Goal: Task Accomplishment & Management: Manage account settings

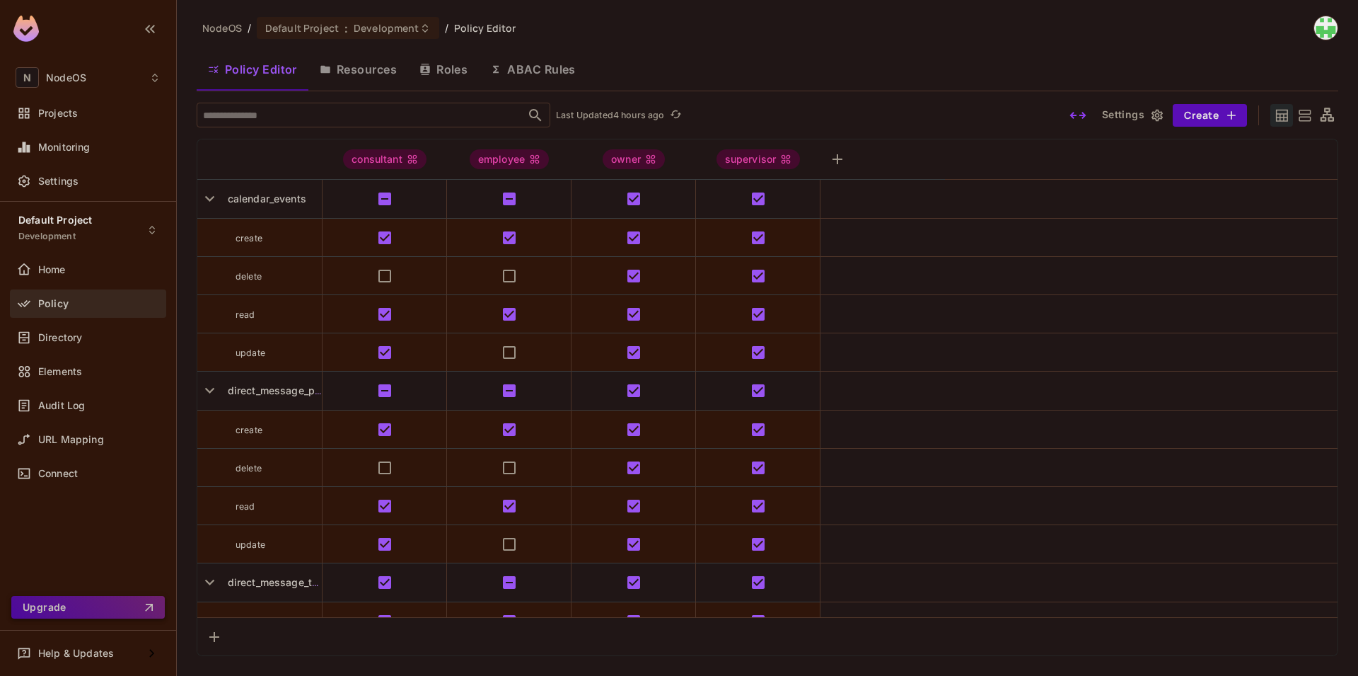
click at [80, 615] on button "Upgrade" at bounding box center [88, 607] width 154 height 23
click at [75, 110] on span "Projects" at bounding box center [58, 113] width 40 height 11
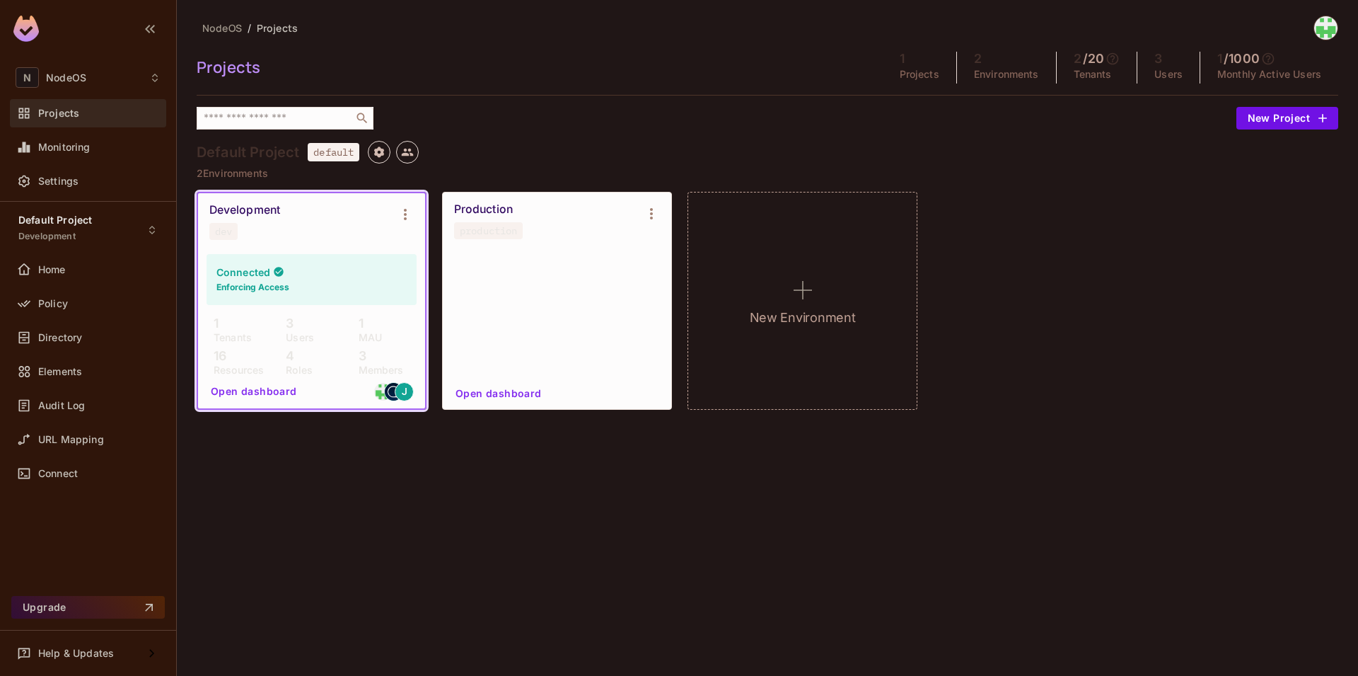
click at [362, 257] on div "Connected Enforcing Access" at bounding box center [312, 279] width 210 height 51
click at [400, 216] on icon "Environment settings" at bounding box center [405, 214] width 17 height 17
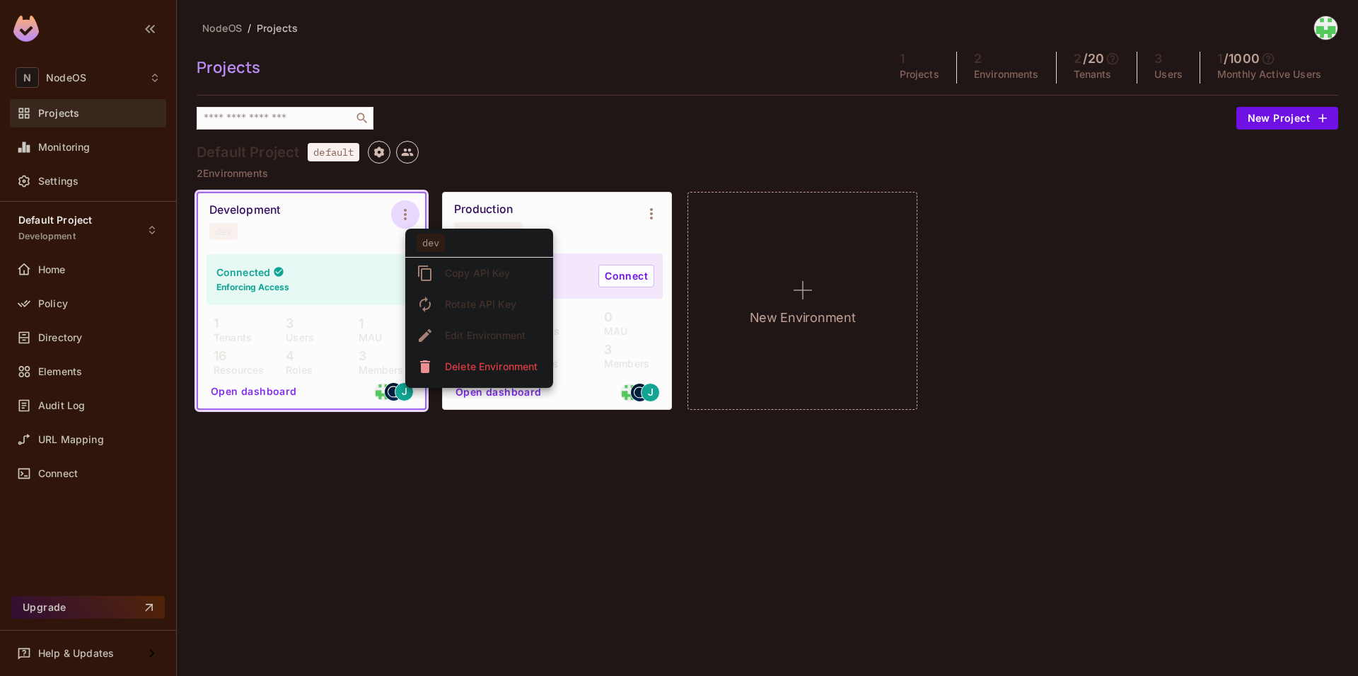
click at [296, 243] on div at bounding box center [679, 338] width 1358 height 676
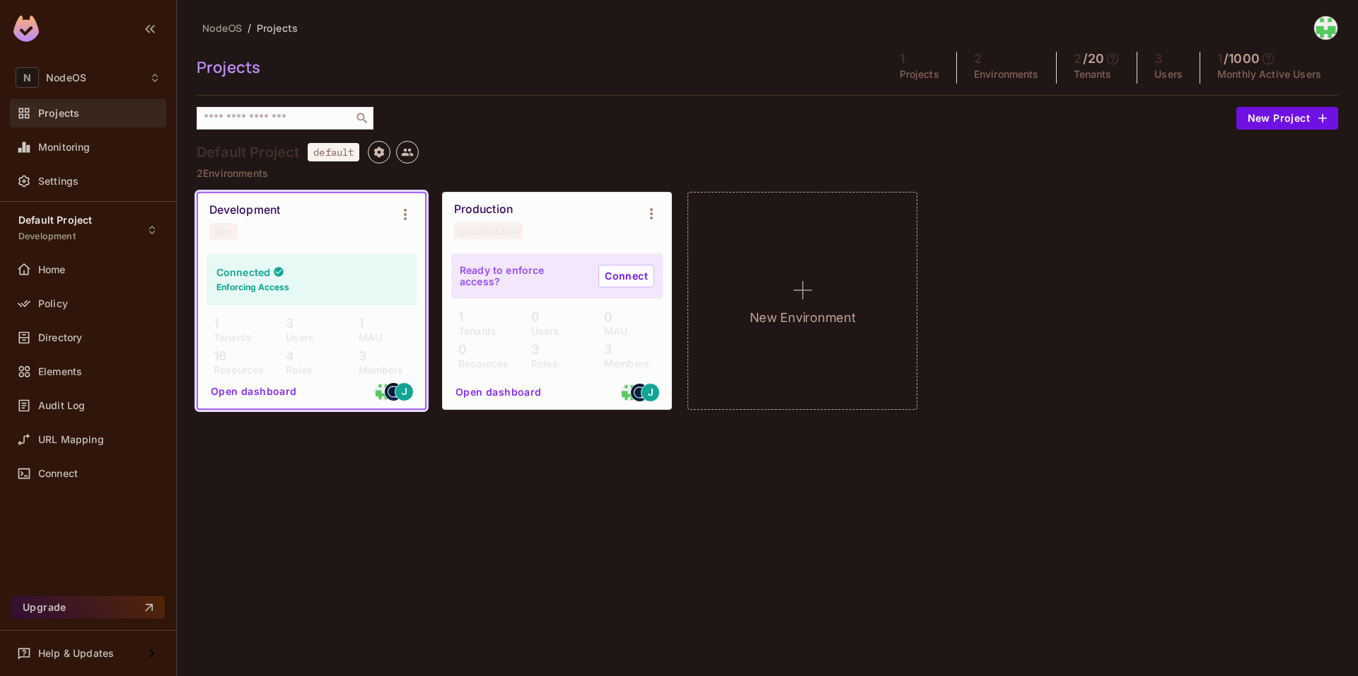
click at [222, 206] on div "Development" at bounding box center [244, 210] width 71 height 14
click at [224, 330] on div "1 Tenants" at bounding box center [239, 328] width 65 height 25
click at [244, 389] on button "Open dashboard" at bounding box center [254, 391] width 98 height 23
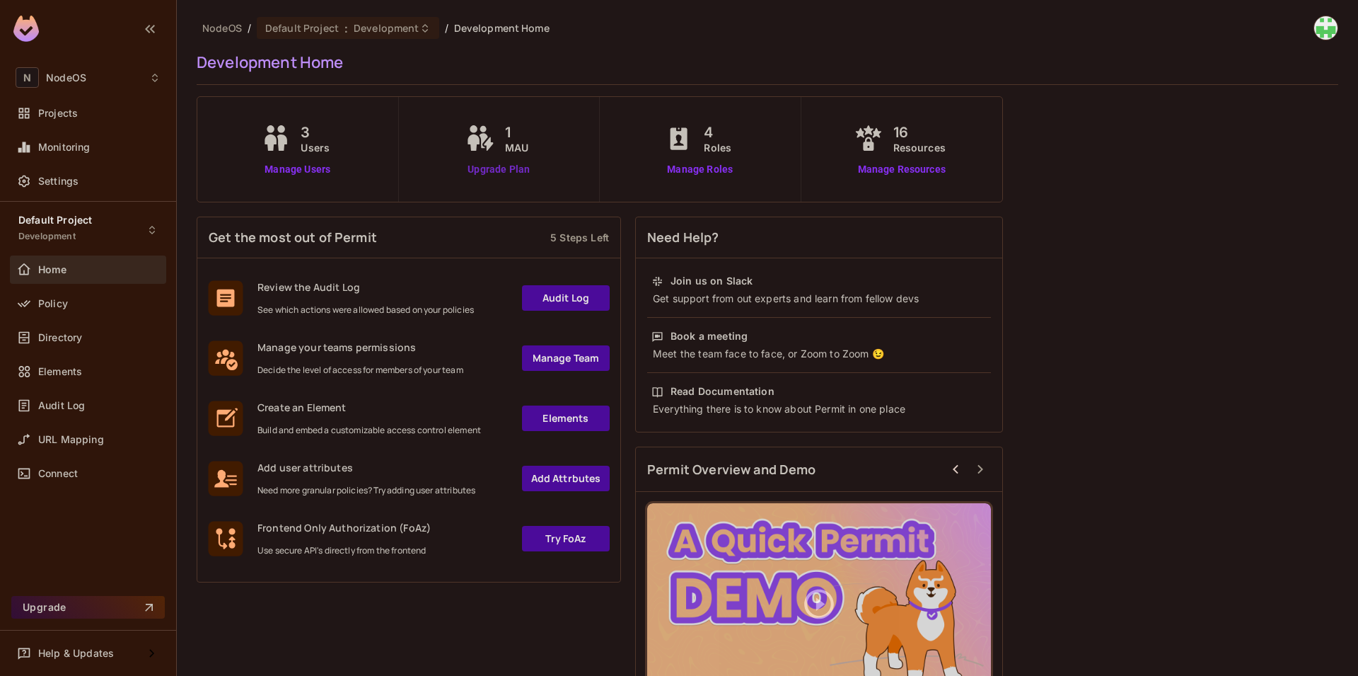
click at [510, 173] on link "Upgrade Plan" at bounding box center [499, 169] width 73 height 15
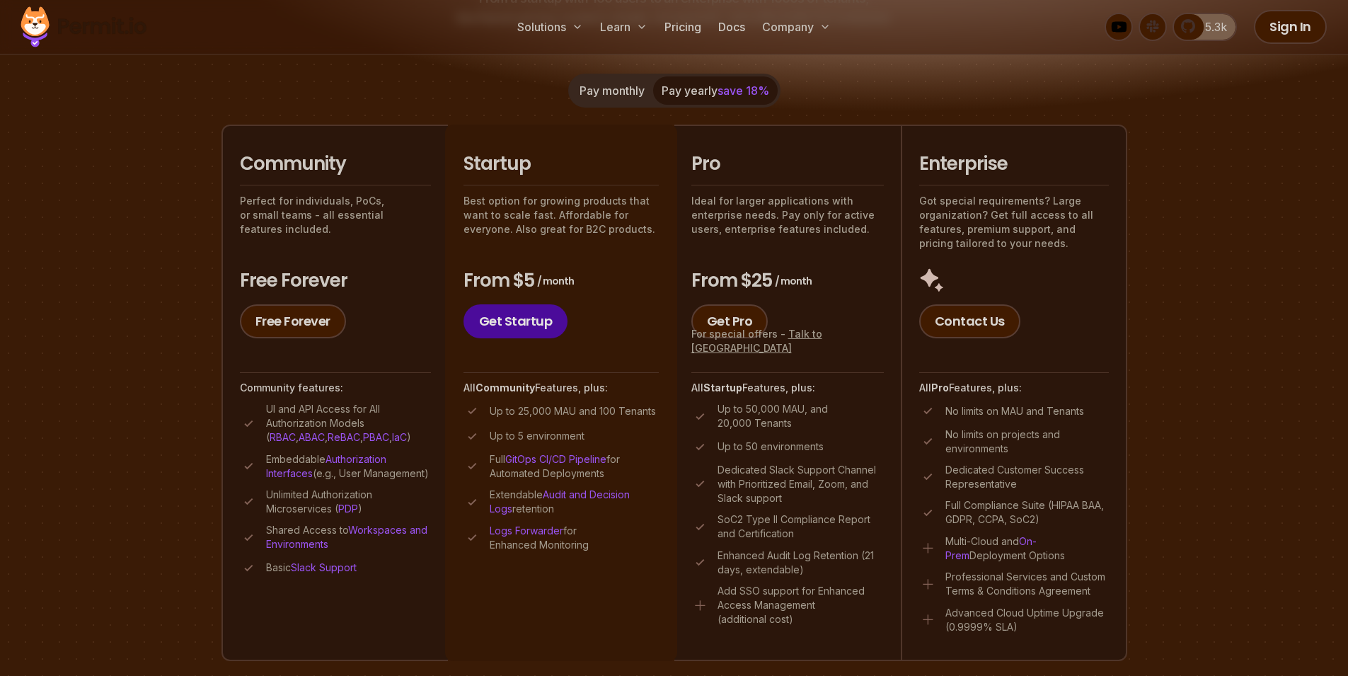
scroll to position [255, 0]
drag, startPoint x: 264, startPoint y: 405, endPoint x: 382, endPoint y: 441, distance: 123.3
click at [386, 426] on li "UI and API Access for All Authorization Models ( RBAC , ABAC , ReBAC , PBAC , I…" at bounding box center [335, 421] width 191 height 42
click at [395, 453] on p "Embeddable Authorization Interfaces (e.g., User Management)" at bounding box center [348, 464] width 165 height 28
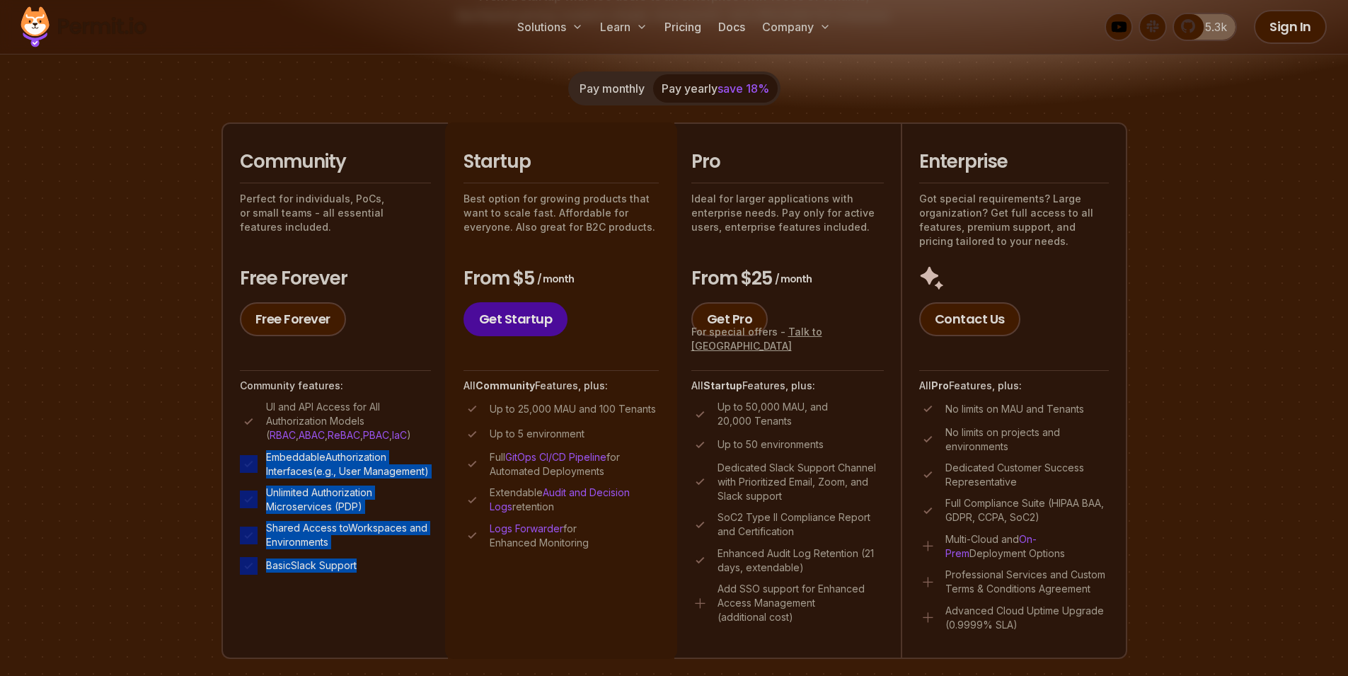
drag, startPoint x: 355, startPoint y: 591, endPoint x: 225, endPoint y: 466, distance: 180.1
click at [225, 466] on li "Community Perfect for individuals, PoCs, or small teams - all essential feature…" at bounding box center [334, 390] width 226 height 536
click at [194, 522] on section "Permit Pricing From Free to Predictable Scaling From a startup with 100 users t…" at bounding box center [674, 547] width 1348 height 1531
click at [257, 574] on li "Basic Slack Support" at bounding box center [335, 566] width 191 height 18
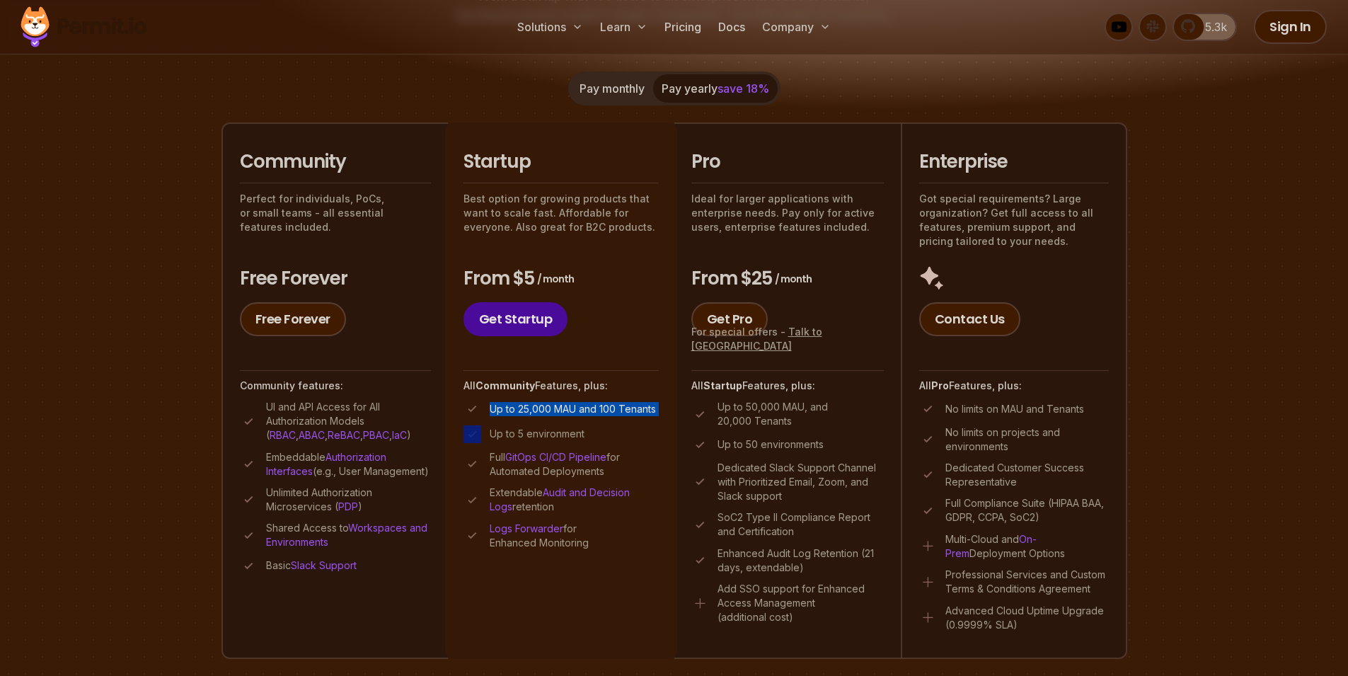
drag, startPoint x: 485, startPoint y: 407, endPoint x: 644, endPoint y: 422, distance: 159.9
click at [644, 422] on ul "Up to 25,000 MAU and 100 Tenants Up to 5 environment Full GitOps CI/CD Pipeline…" at bounding box center [560, 475] width 195 height 150
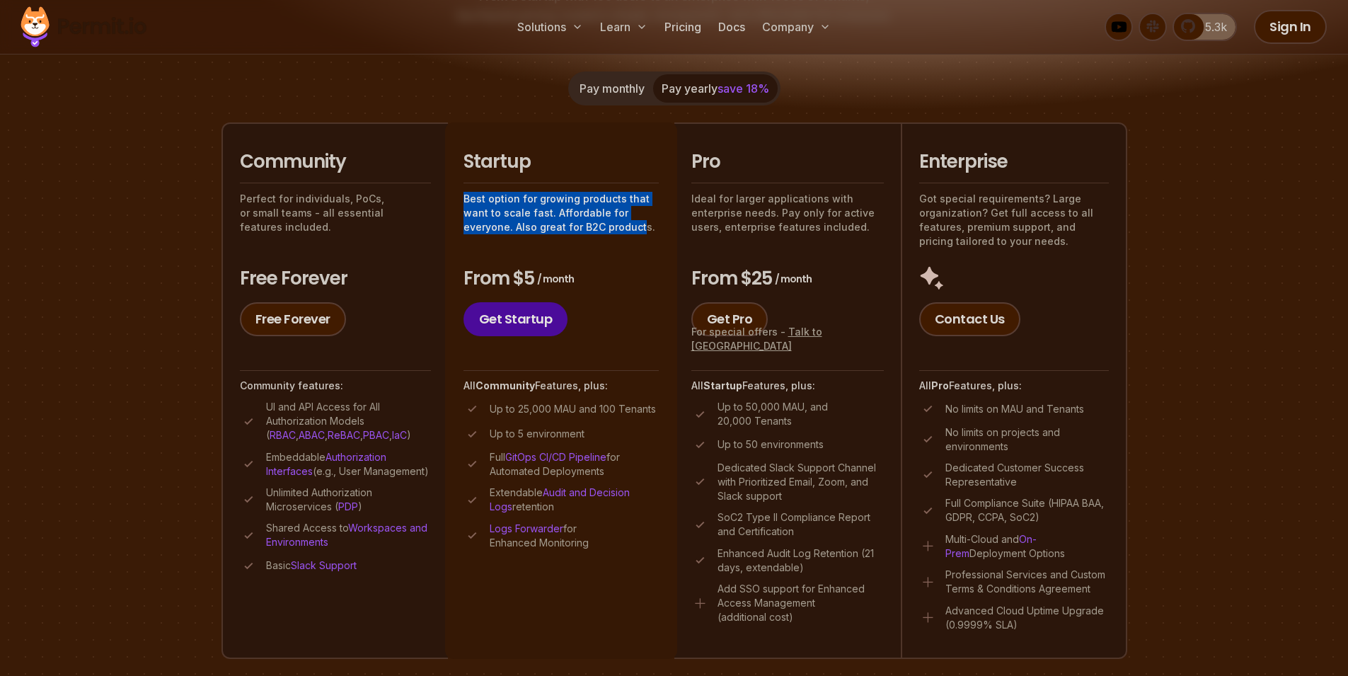
drag, startPoint x: 456, startPoint y: 195, endPoint x: 653, endPoint y: 230, distance: 199.7
click at [644, 231] on li "Startup Best option for growing products that want to scale fast. Affordable fo…" at bounding box center [561, 390] width 232 height 536
click at [653, 230] on p "Best option for growing products that want to scale fast. Affordable for everyo…" at bounding box center [560, 213] width 195 height 42
drag, startPoint x: 660, startPoint y: 233, endPoint x: 462, endPoint y: 202, distance: 200.5
click at [463, 201] on li "Startup Best option for growing products that want to scale fast. Affordable fo…" at bounding box center [561, 390] width 232 height 536
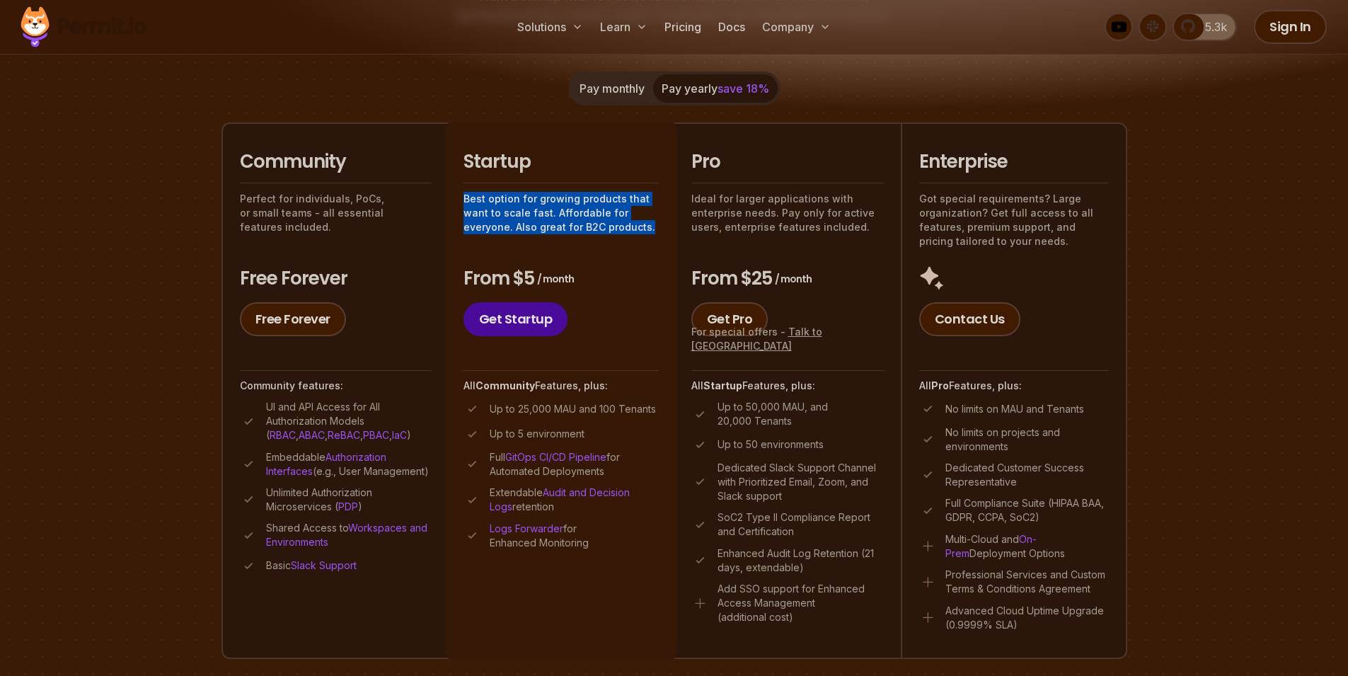
click at [463, 202] on p "Best option for growing products that want to scale fast. Affordable for everyo…" at bounding box center [560, 213] width 195 height 42
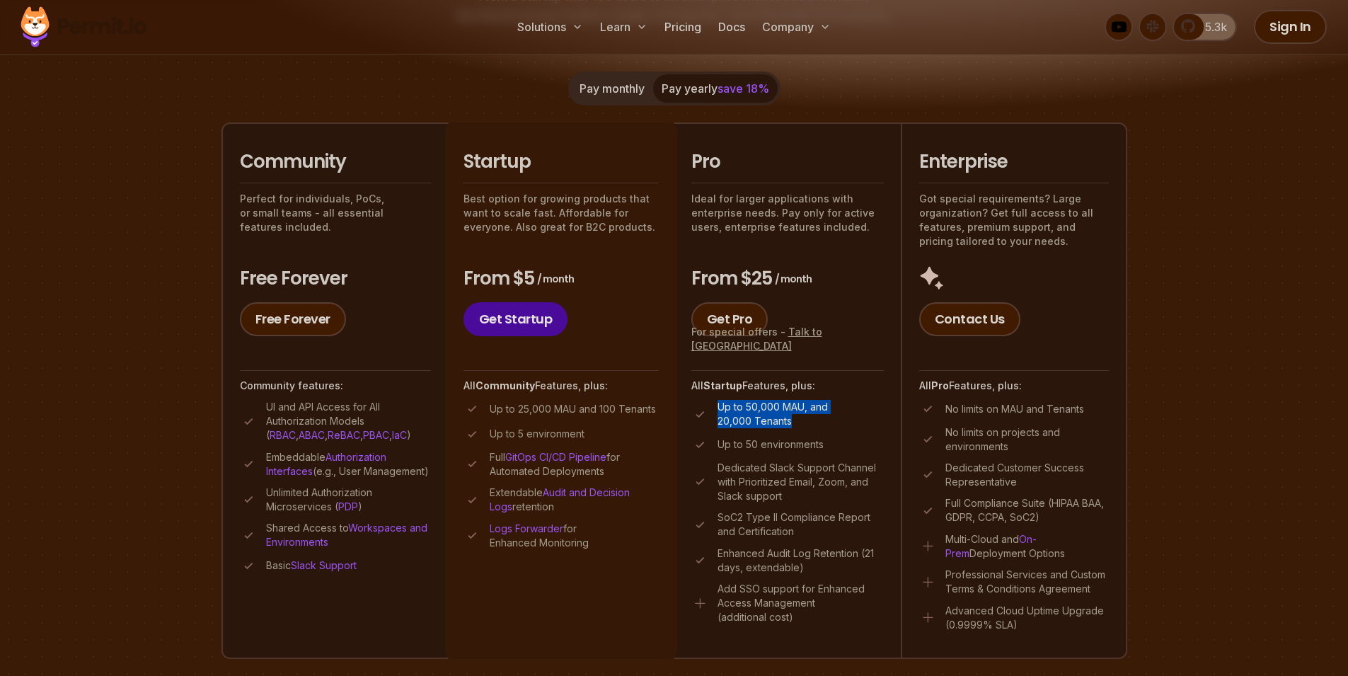
drag, startPoint x: 714, startPoint y: 406, endPoint x: 810, endPoint y: 422, distance: 97.6
click at [808, 422] on li "Up to 50,000 MAU, and 20,000 Tenants" at bounding box center [787, 414] width 192 height 28
click at [810, 422] on p "Up to 50,000 MAU, and 20,000 Tenants" at bounding box center [800, 414] width 166 height 28
drag, startPoint x: 842, startPoint y: 443, endPoint x: 708, endPoint y: 422, distance: 135.3
click at [708, 422] on ul "Up to 50,000 MAU, and 20,000 Tenants Up to 50 environments Dedicated Slack Supp…" at bounding box center [787, 512] width 192 height 224
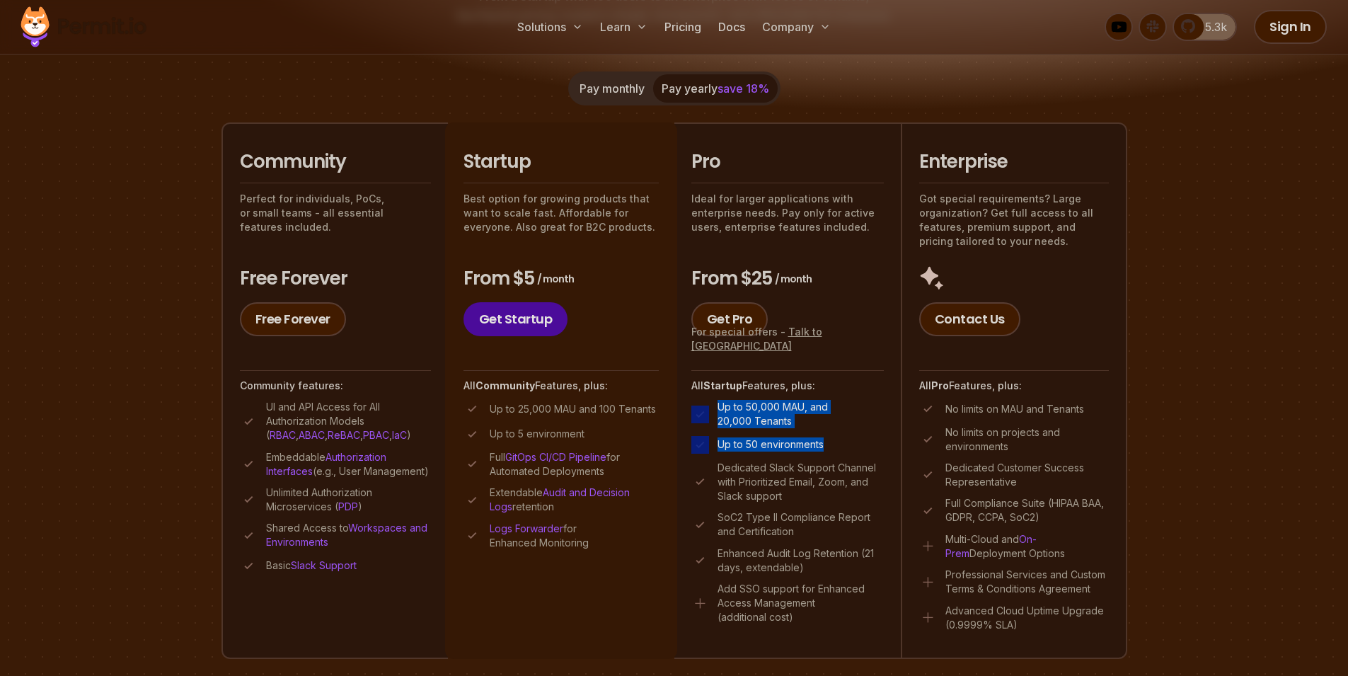
click at [708, 422] on li "Up to 50,000 MAU, and 20,000 Tenants" at bounding box center [787, 414] width 192 height 28
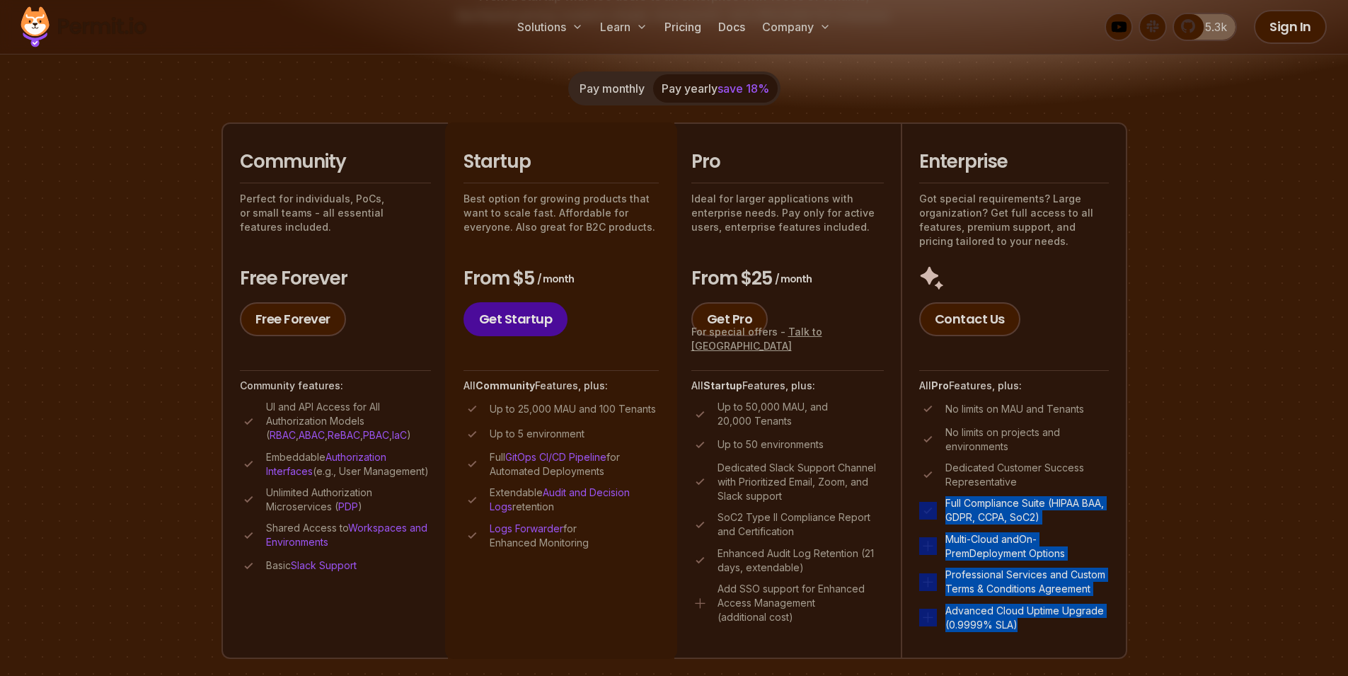
drag, startPoint x: 939, startPoint y: 502, endPoint x: 1048, endPoint y: 625, distance: 164.4
click at [1034, 624] on ul "No limits on MAU and Tenants No limits on projects and environments Dedicated C…" at bounding box center [1014, 515] width 190 height 231
click at [1048, 625] on p "Advanced Cloud Uptime Upgrade (0.9999% SLA)" at bounding box center [1026, 617] width 163 height 28
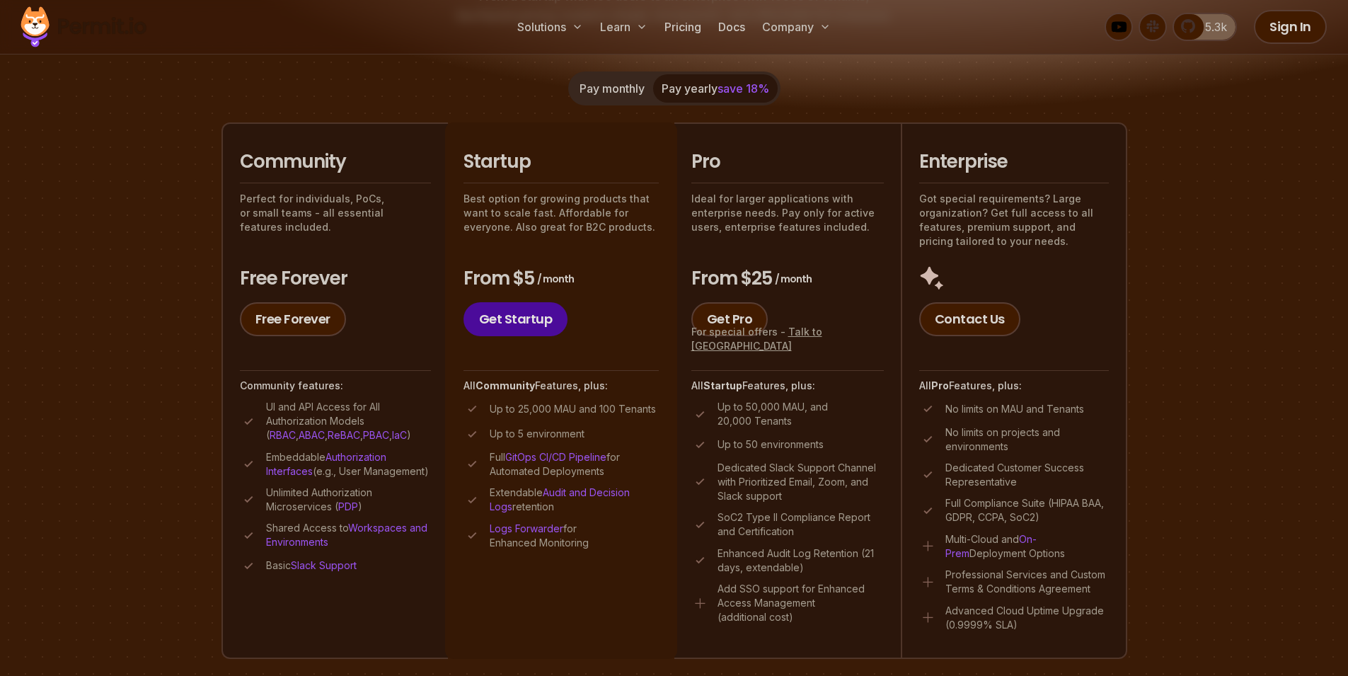
click at [384, 514] on p "Unlimited Authorization Microservices ( PDP )" at bounding box center [348, 499] width 165 height 28
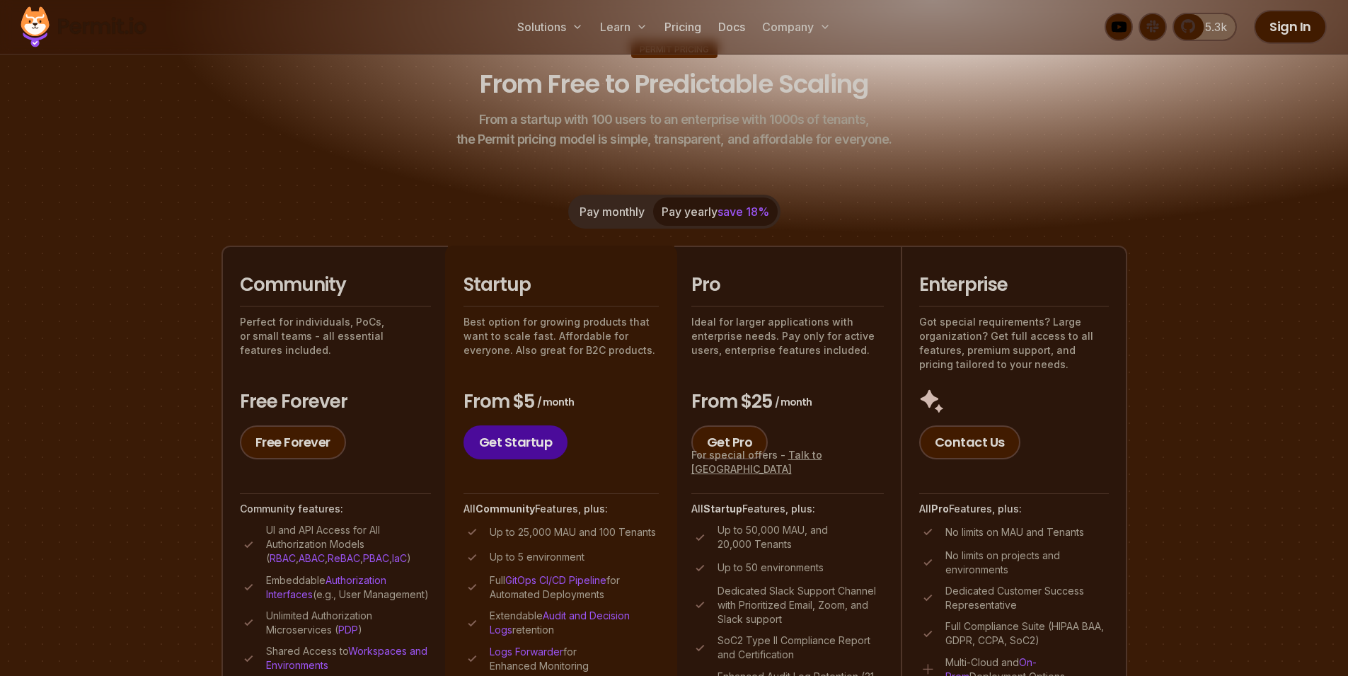
scroll to position [0, 0]
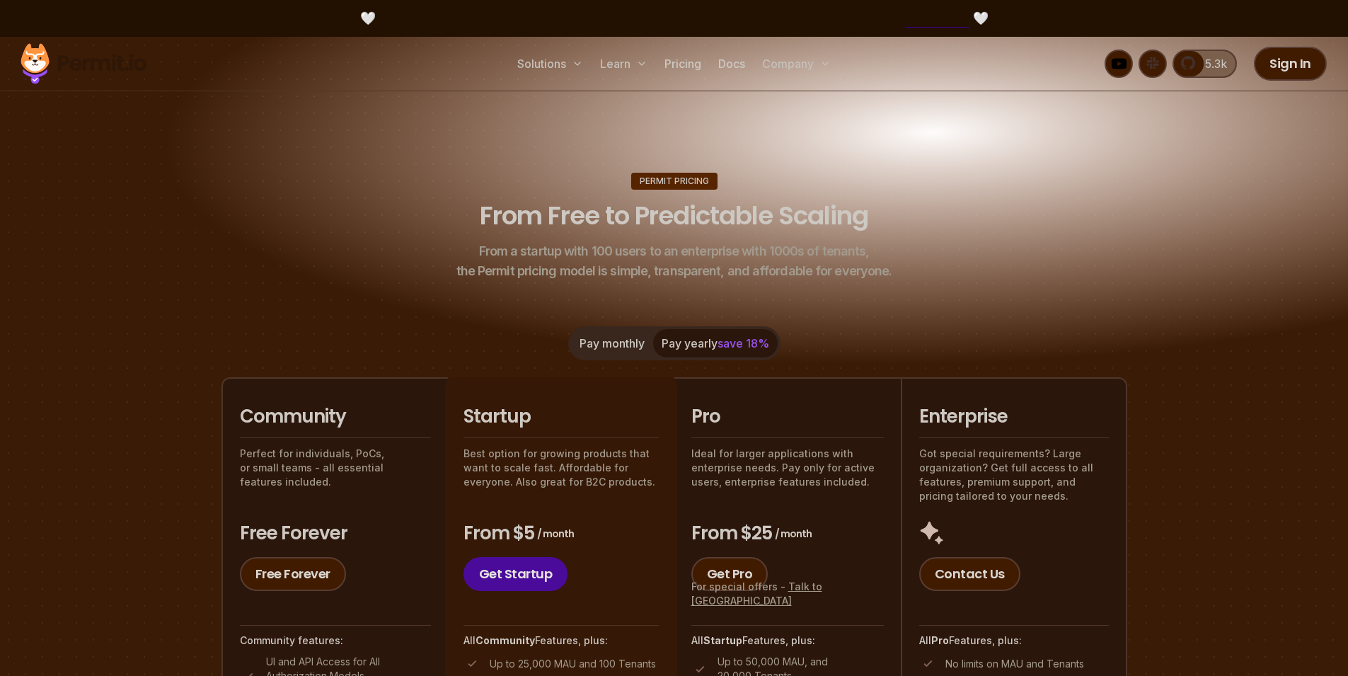
click at [1128, 367] on img at bounding box center [674, 216] width 1348 height 359
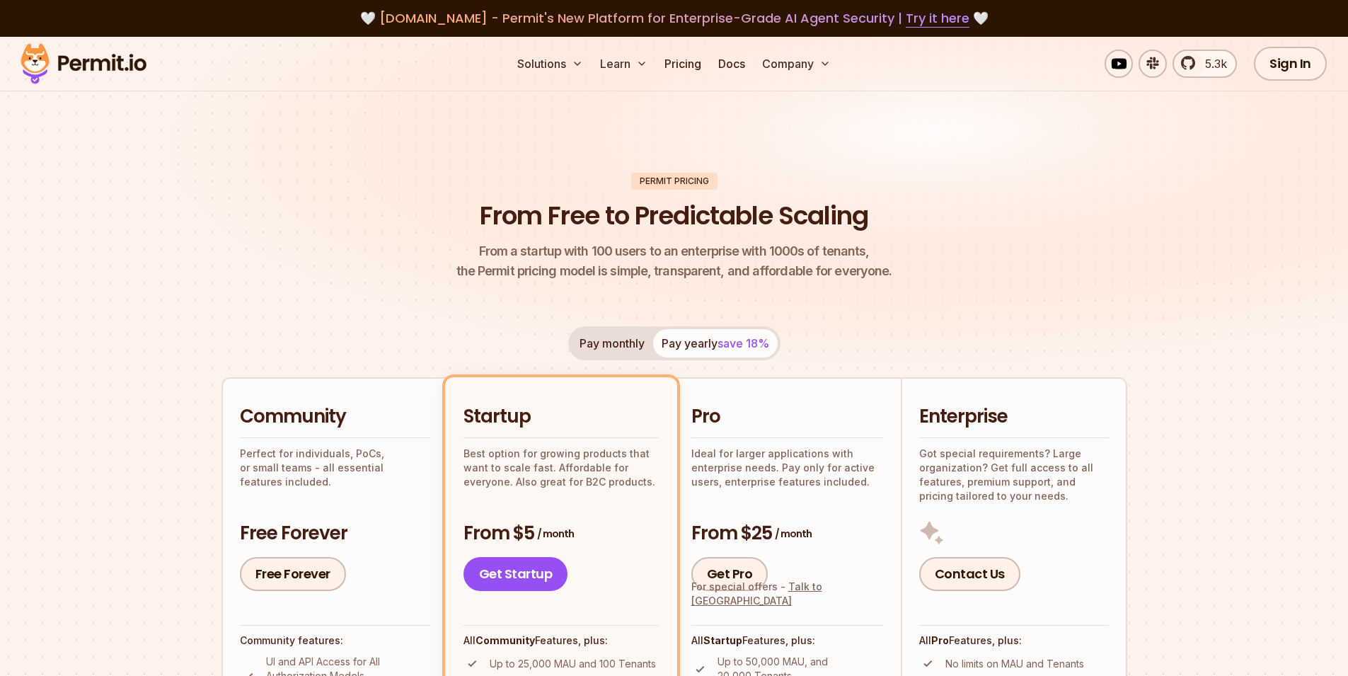
click at [815, 192] on header "Permit Pricing From Free to Predictable Scaling From a startup with 100 users t…" at bounding box center [674, 227] width 906 height 109
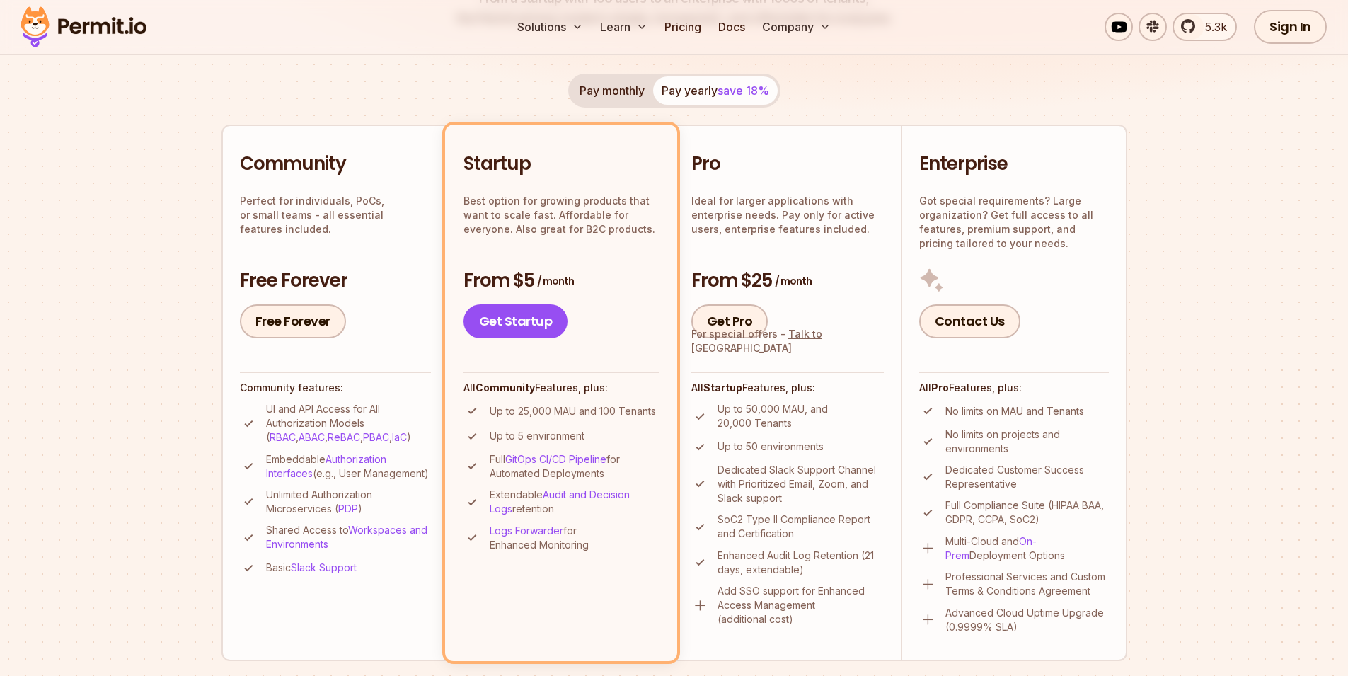
scroll to position [255, 0]
drag, startPoint x: 522, startPoint y: 410, endPoint x: 618, endPoint y: 407, distance: 95.6
click at [618, 407] on p "Up to 25,000 MAU and 100 Tenants" at bounding box center [573, 409] width 166 height 14
click at [616, 413] on p "Up to 25,000 MAU and 100 Tenants" at bounding box center [573, 409] width 166 height 14
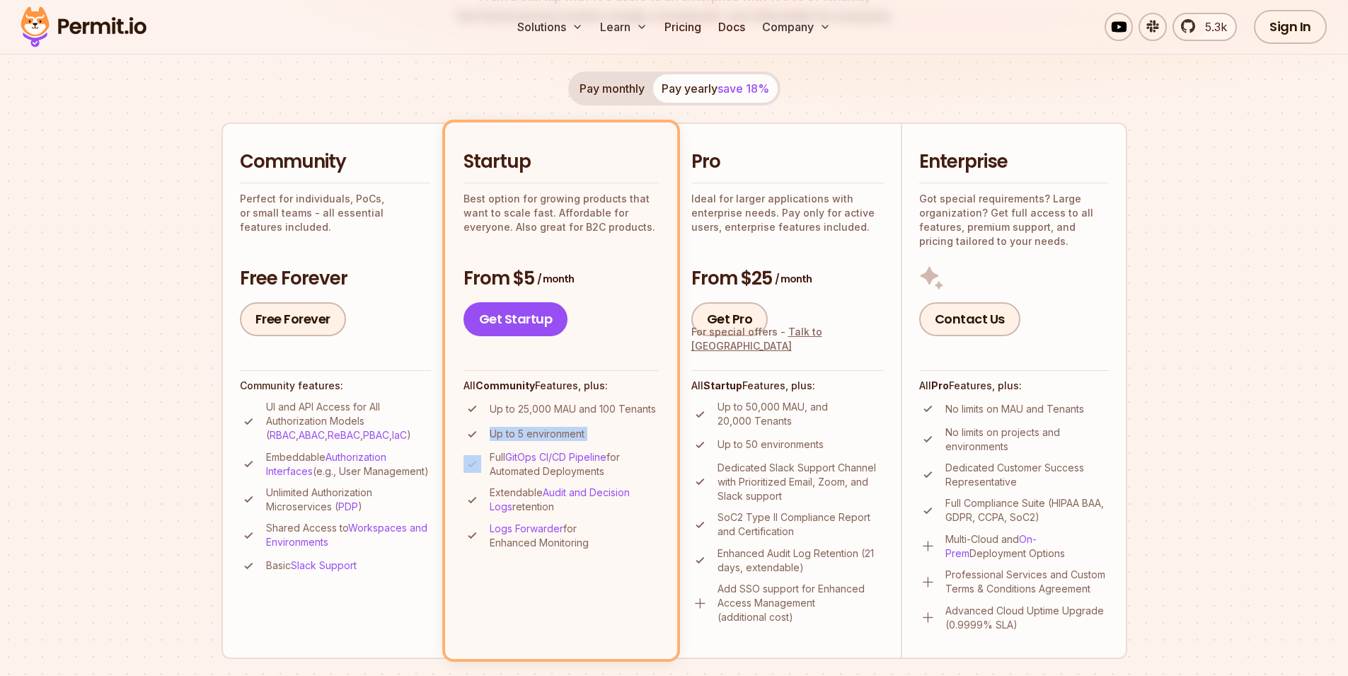
drag, startPoint x: 490, startPoint y: 435, endPoint x: 655, endPoint y: 446, distance: 165.2
click at [659, 446] on li "Startup Best option for growing products that want to scale fast. Affordable fo…" at bounding box center [561, 390] width 232 height 536
click at [613, 443] on ul "Up to 25,000 MAU and 100 Tenants Up to 5 environment Full GitOps CI/CD Pipeline…" at bounding box center [560, 475] width 195 height 150
click at [585, 435] on li "Up to 5 environment" at bounding box center [560, 434] width 195 height 18
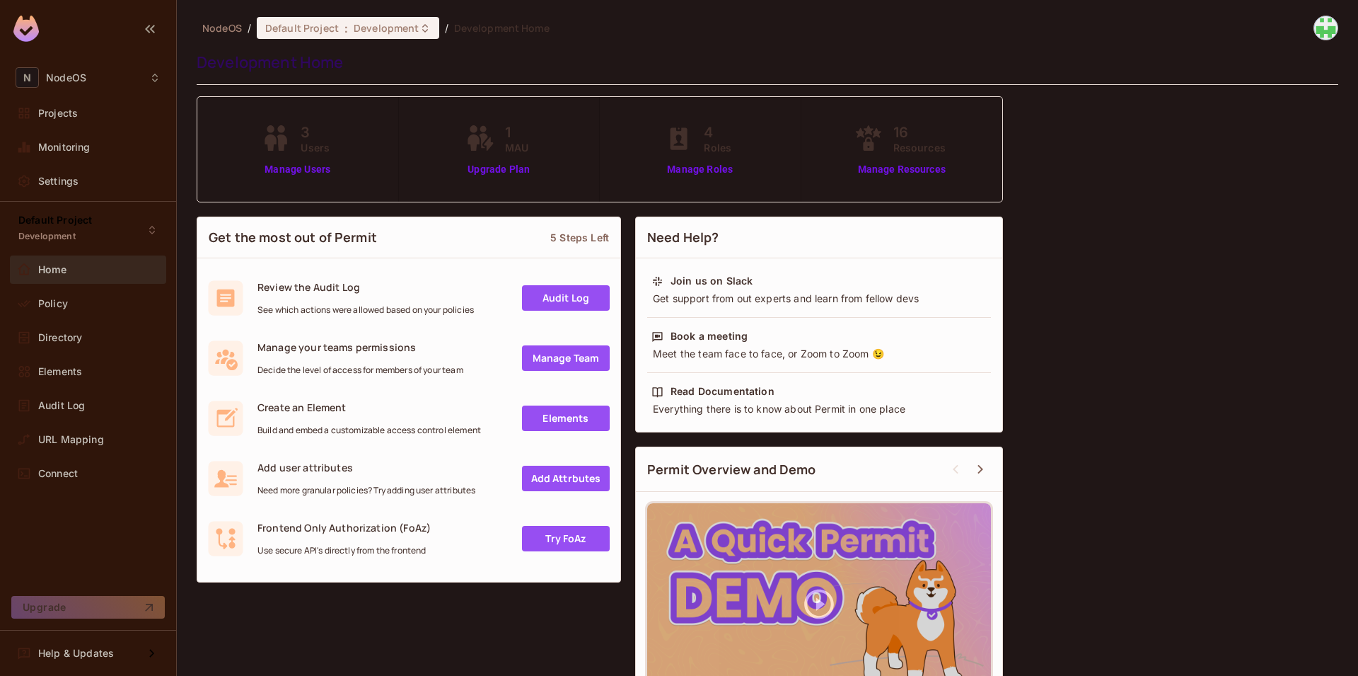
drag, startPoint x: 260, startPoint y: 554, endPoint x: 398, endPoint y: 554, distance: 137.2
click at [395, 554] on span "Use secure API's directly from the frontend" at bounding box center [344, 550] width 173 height 11
drag, startPoint x: 400, startPoint y: 554, endPoint x: 265, endPoint y: 555, distance: 134.4
click at [282, 554] on span "Use secure API's directly from the frontend" at bounding box center [344, 550] width 173 height 11
click at [265, 555] on span "Use secure API's directly from the frontend" at bounding box center [344, 550] width 173 height 11
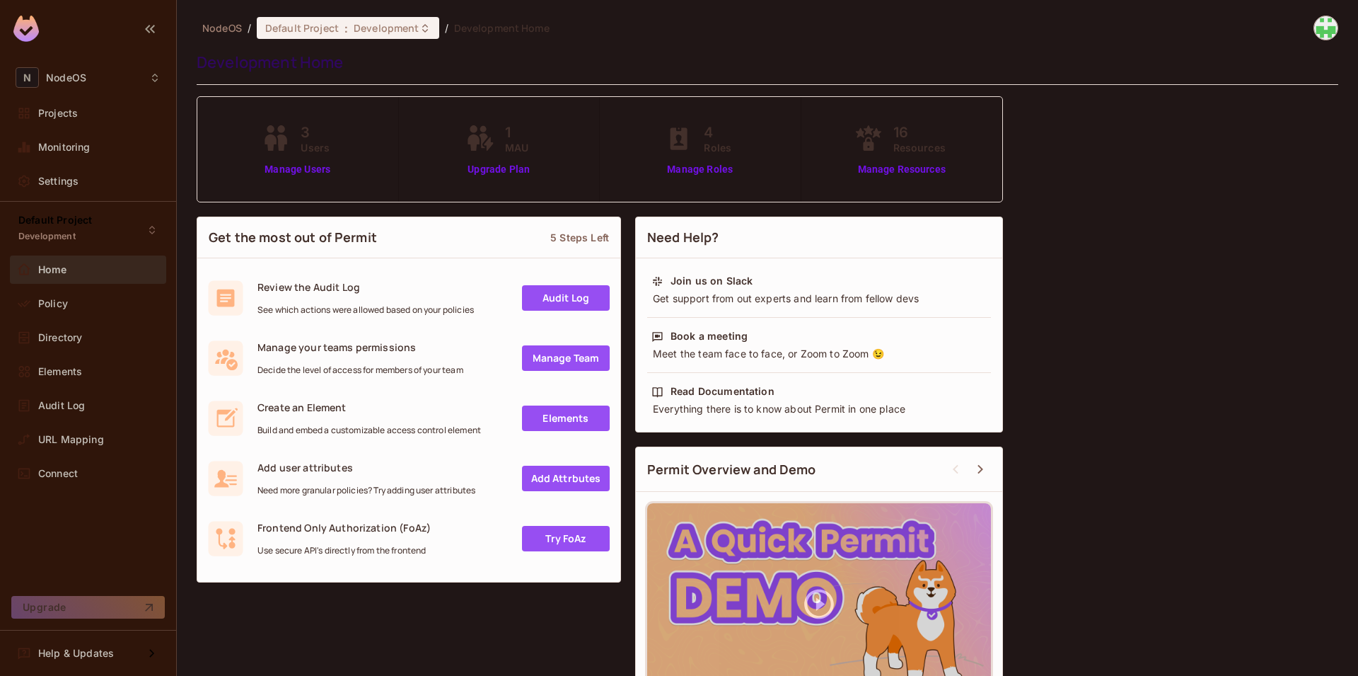
click at [1162, 451] on div "Get the most out of Permit 5 Steps Left Review the Audit Log See which actions …" at bounding box center [768, 468] width 1142 height 519
click at [1322, 20] on img at bounding box center [1325, 27] width 23 height 23
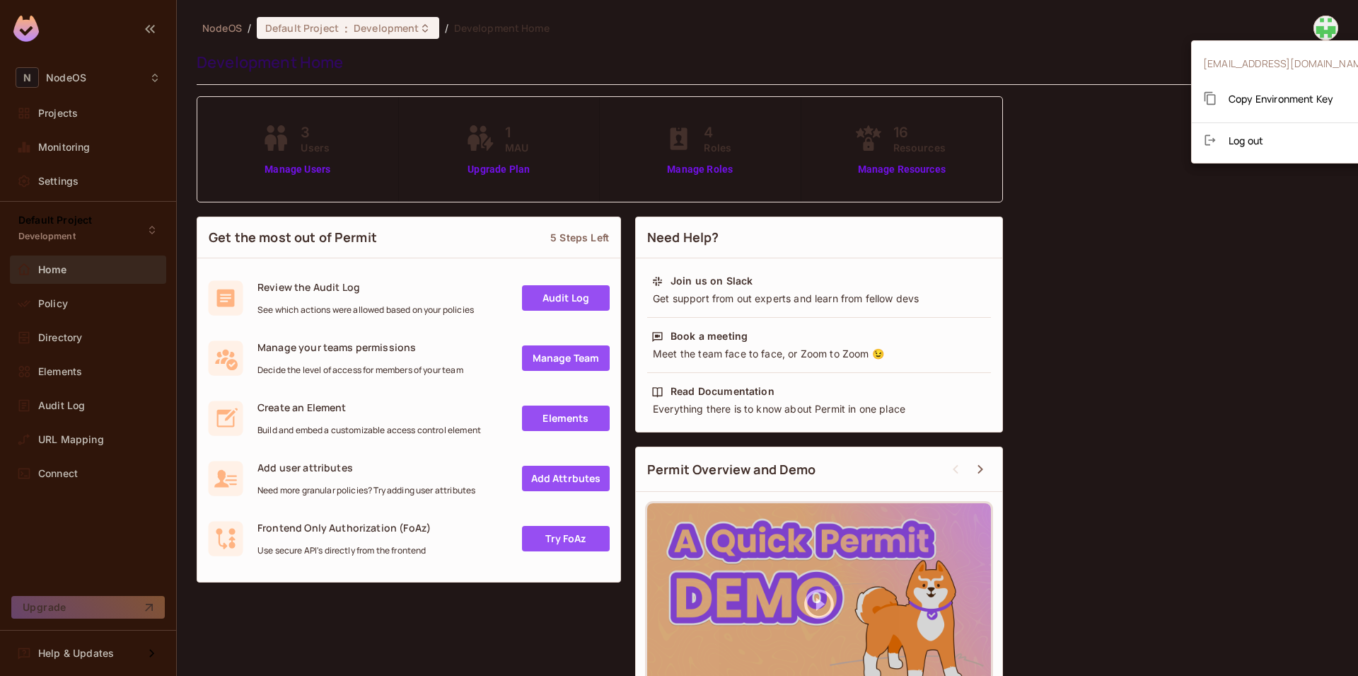
click at [1306, 26] on div at bounding box center [679, 338] width 1358 height 676
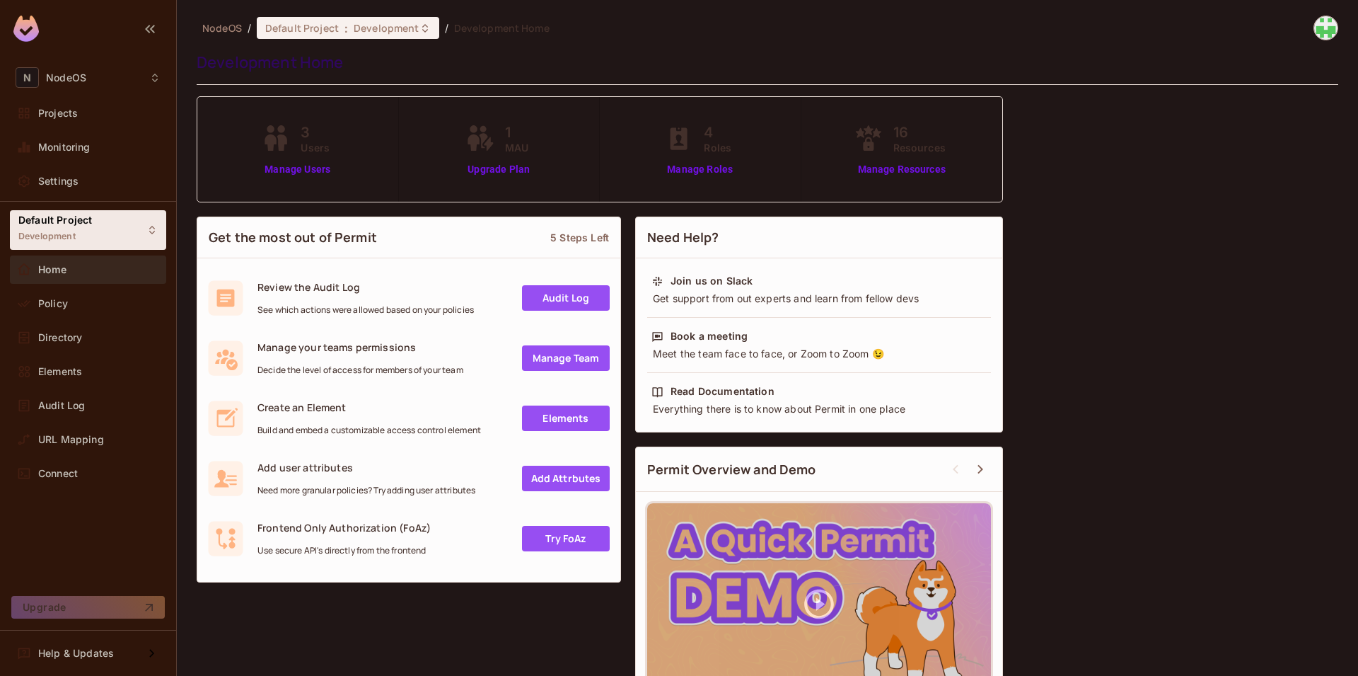
click at [85, 231] on div "Default Project Development" at bounding box center [55, 229] width 74 height 30
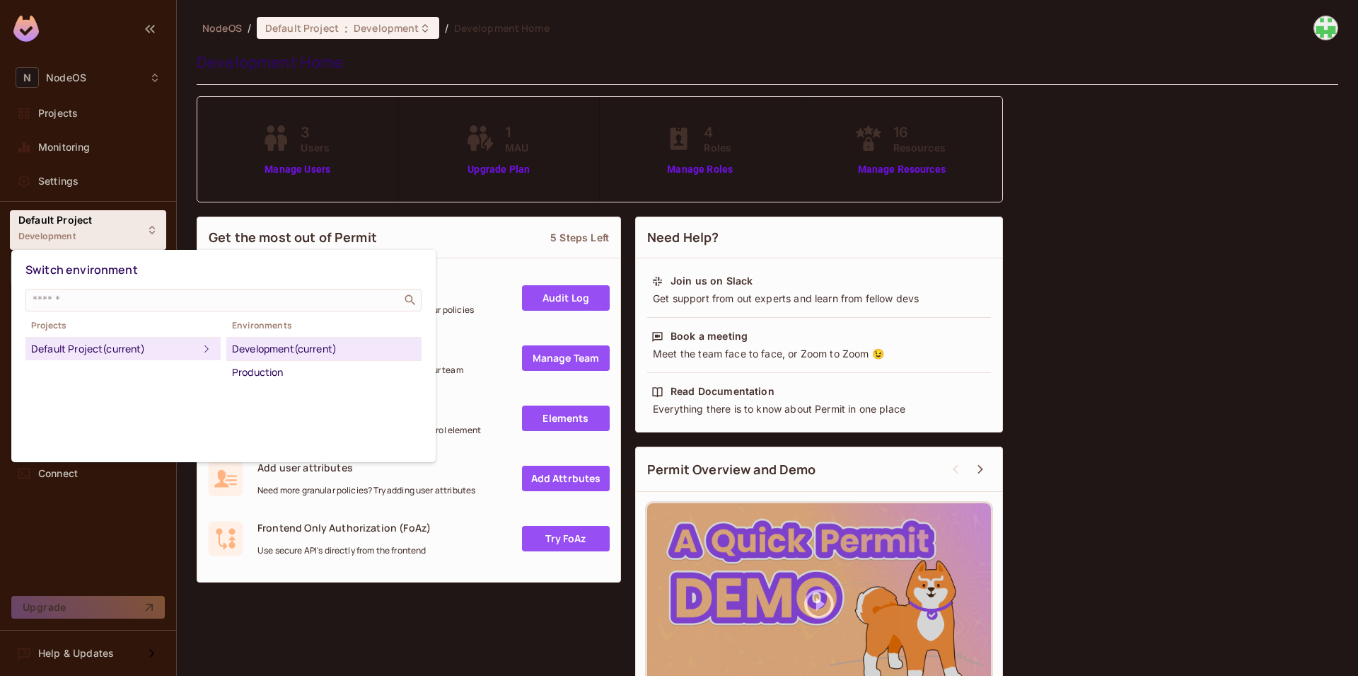
click at [103, 231] on div at bounding box center [679, 338] width 1358 height 676
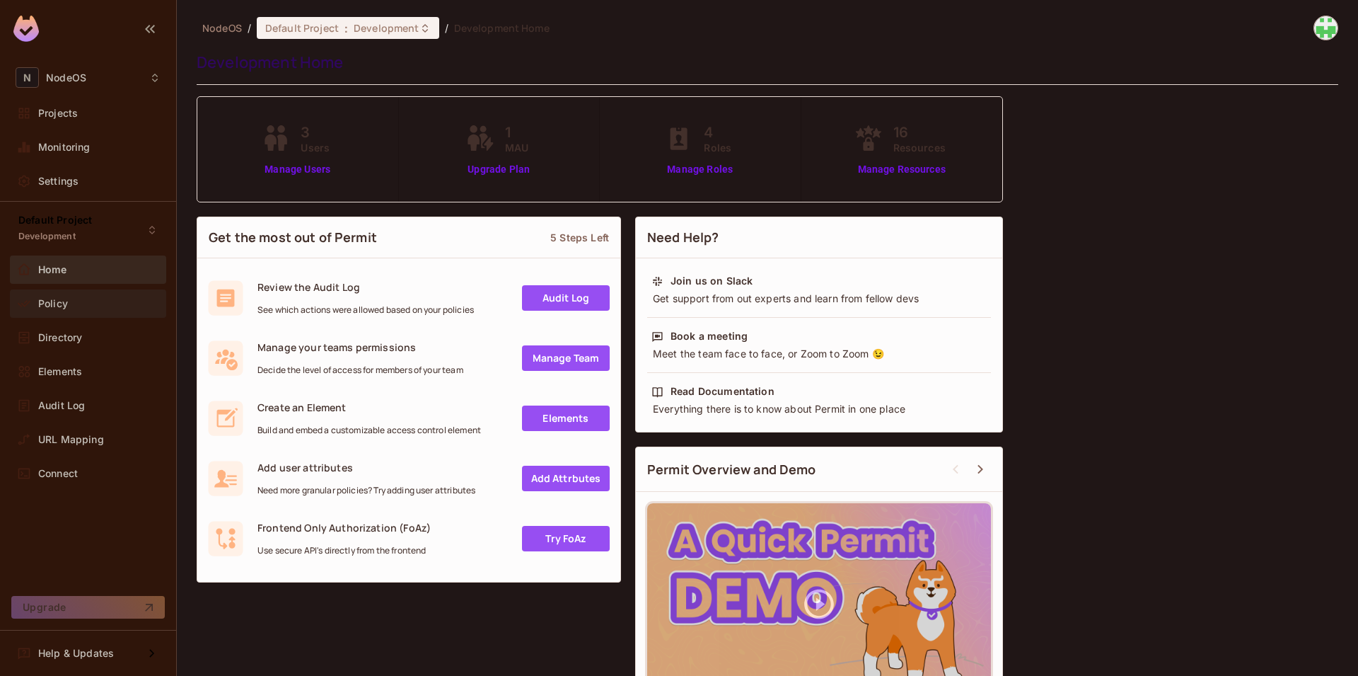
click at [79, 306] on div "Policy" at bounding box center [99, 303] width 122 height 11
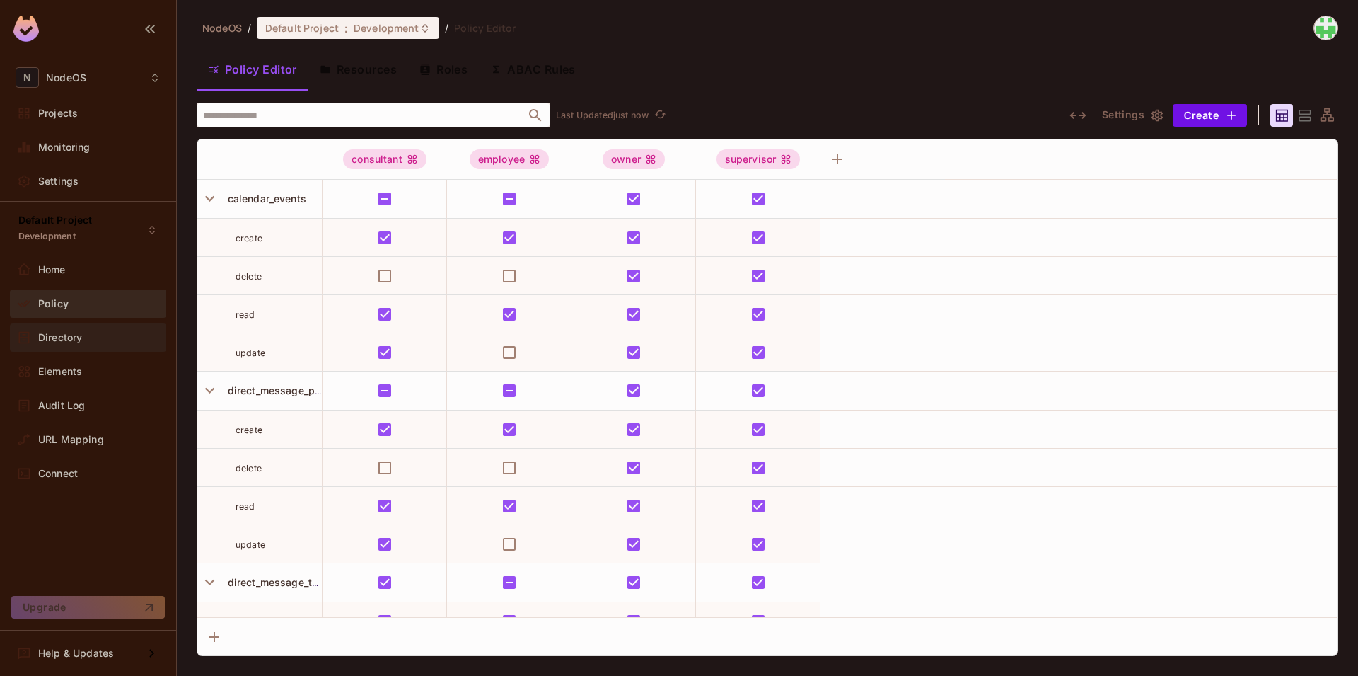
click at [87, 333] on div "Directory" at bounding box center [99, 337] width 122 height 11
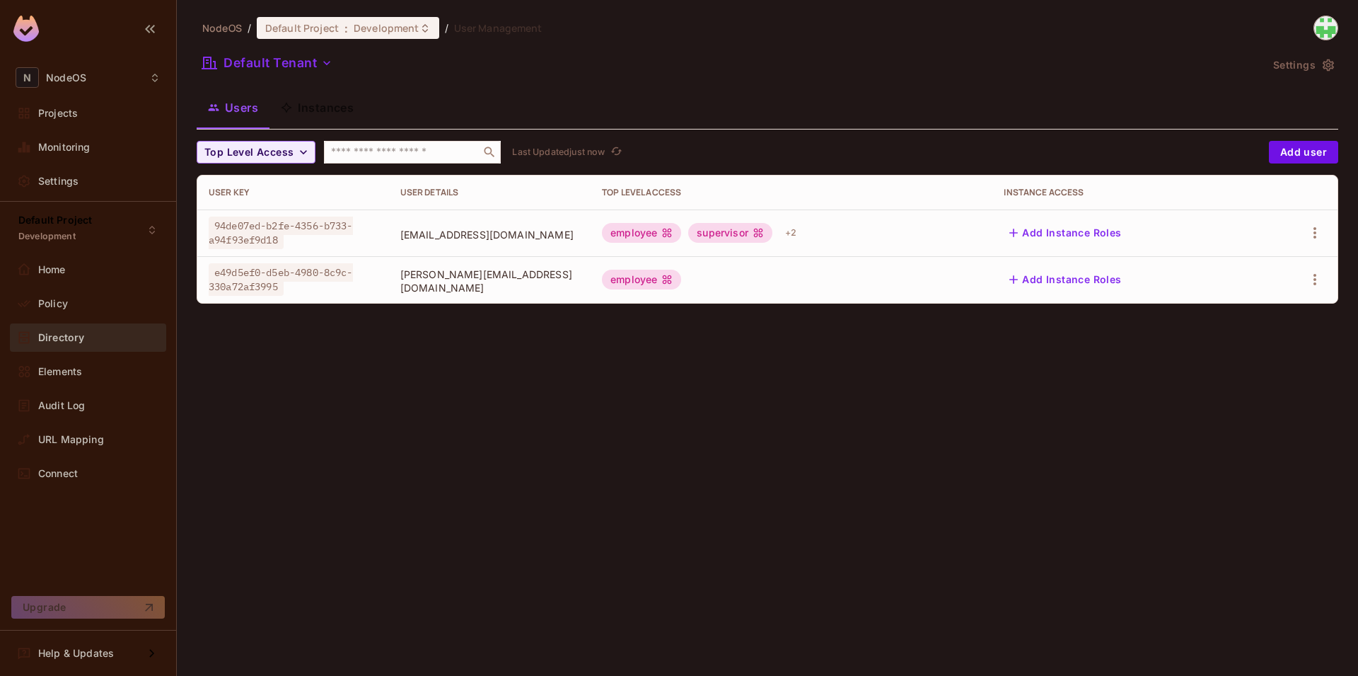
click at [312, 105] on button "Instances" at bounding box center [318, 107] width 96 height 35
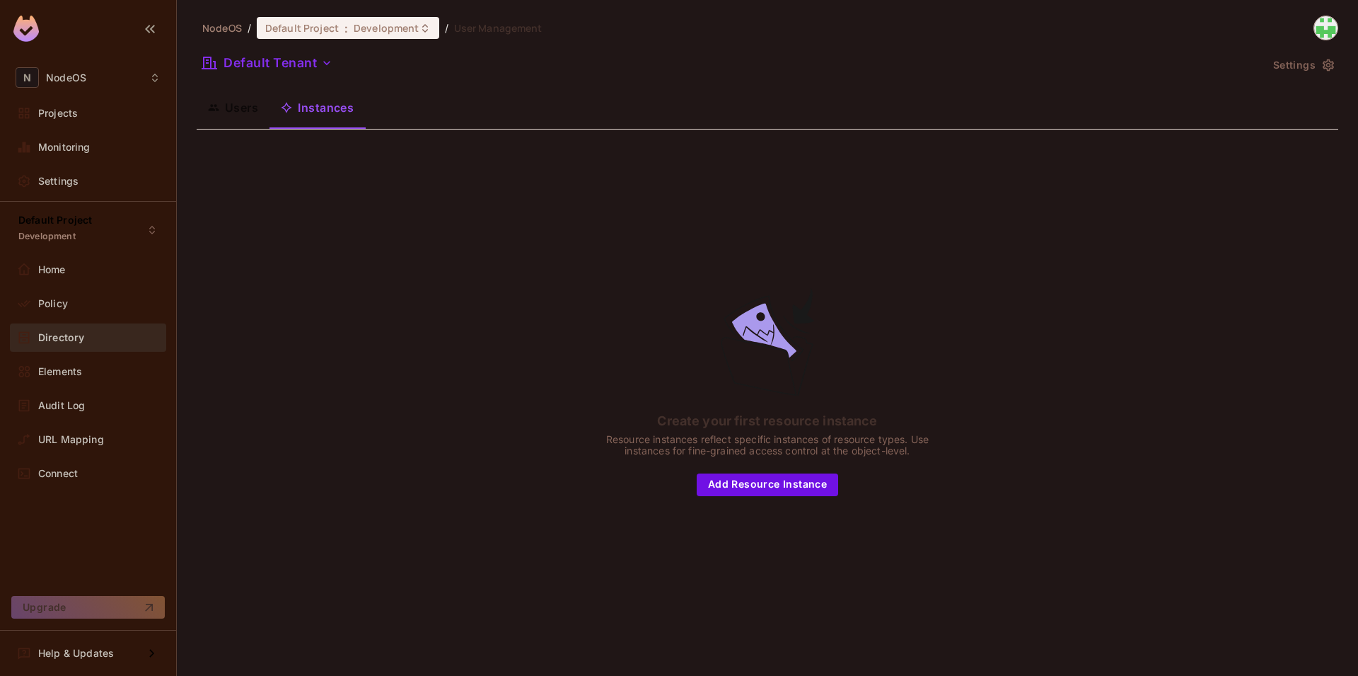
click at [234, 111] on button "Users" at bounding box center [233, 107] width 73 height 35
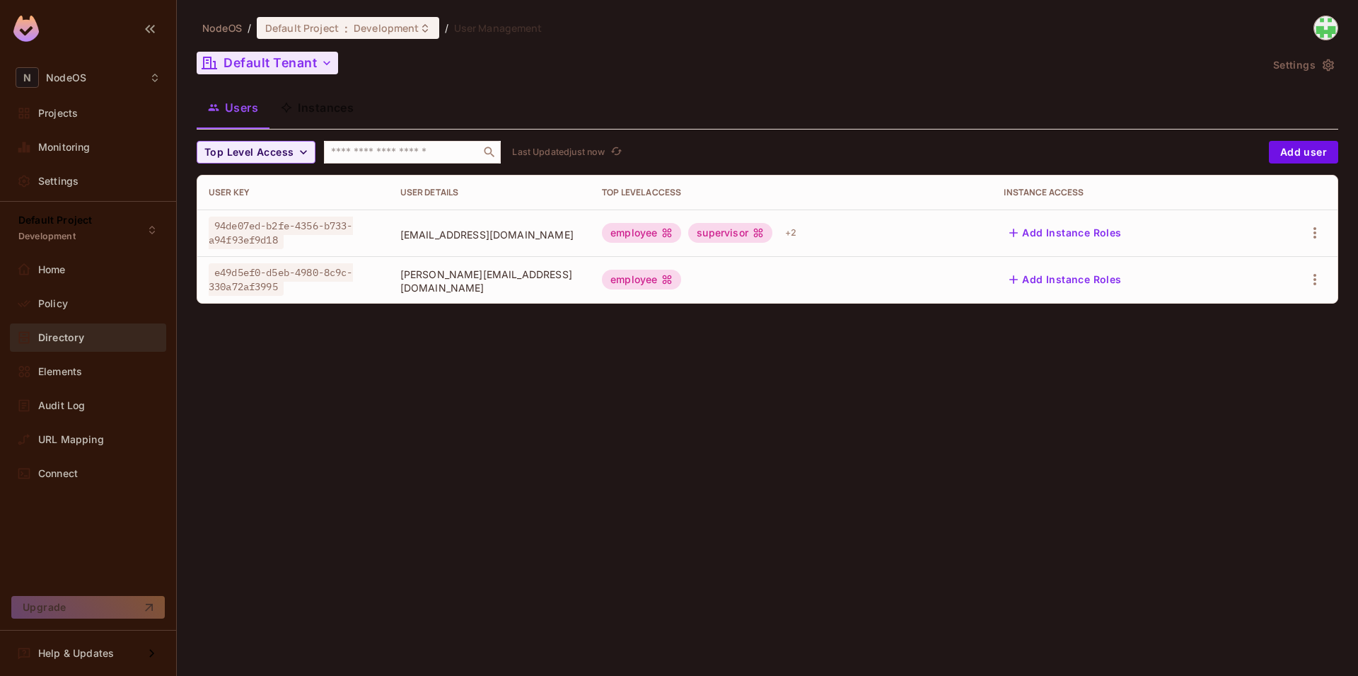
click at [321, 61] on icon "button" at bounding box center [327, 63] width 14 height 14
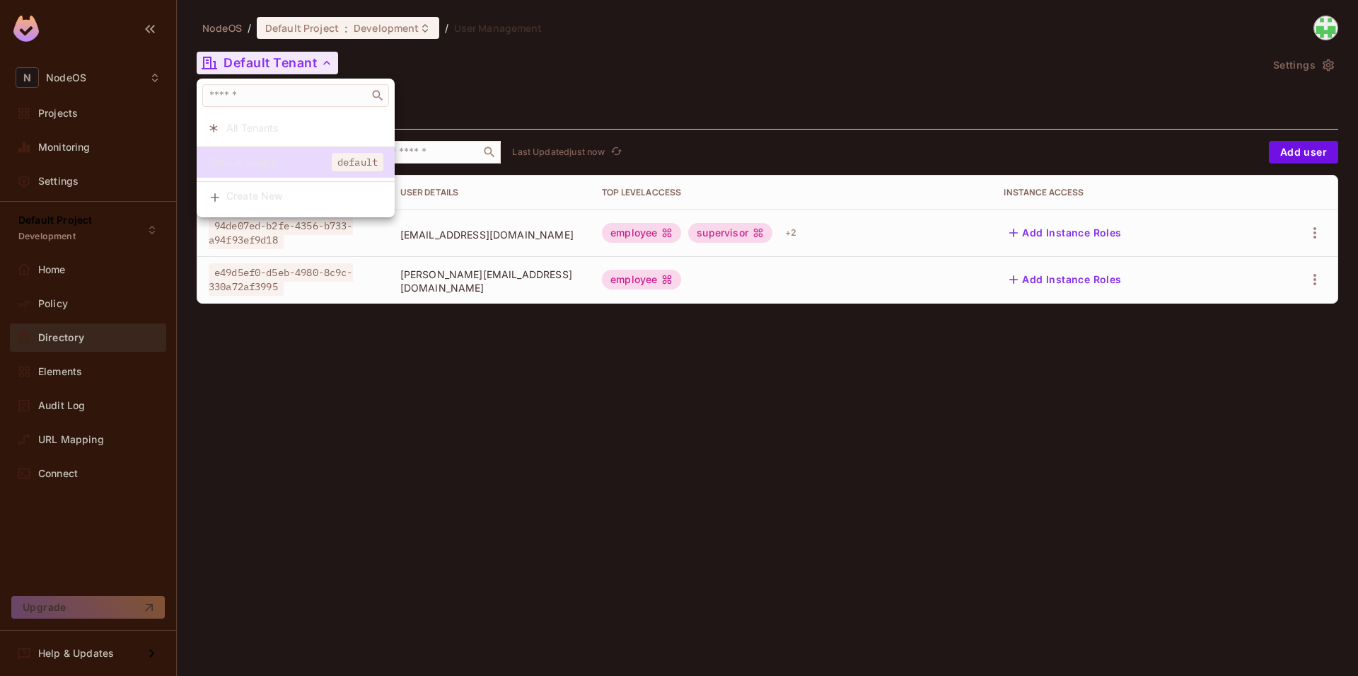
click at [239, 118] on li "All Tenants" at bounding box center [296, 127] width 198 height 30
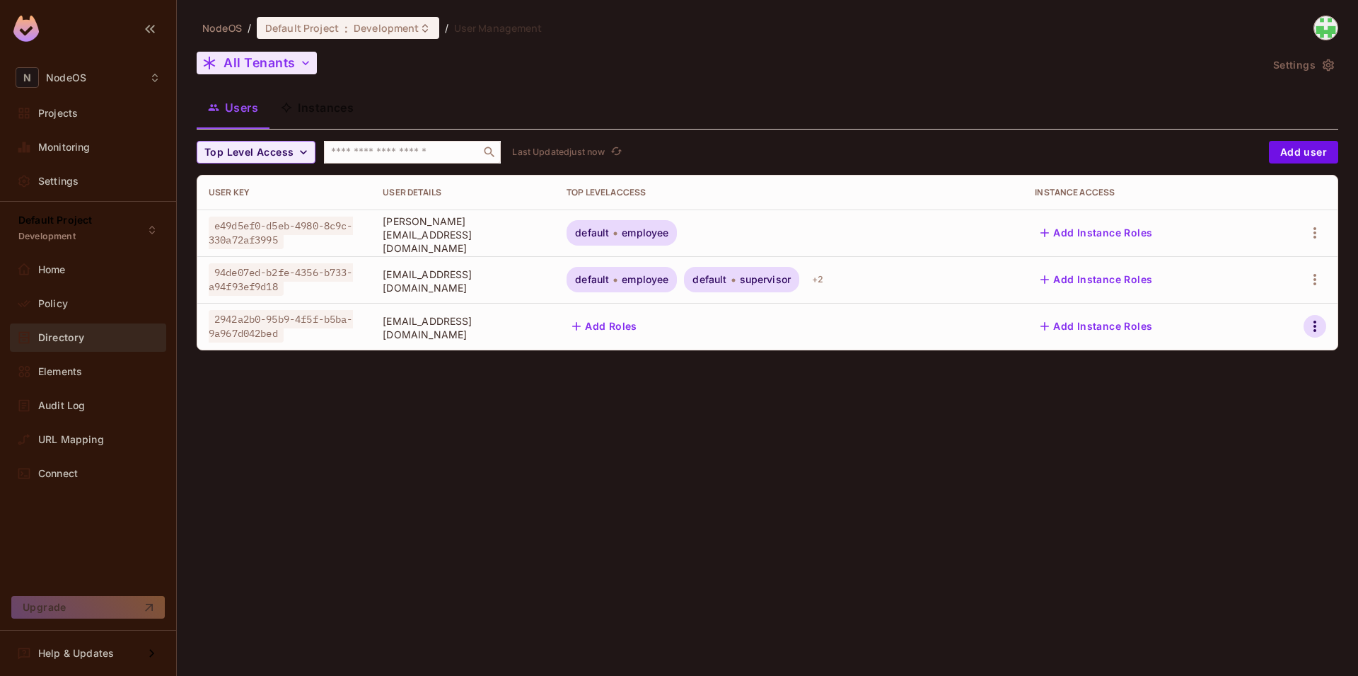
click at [1309, 325] on icon "button" at bounding box center [1315, 326] width 17 height 17
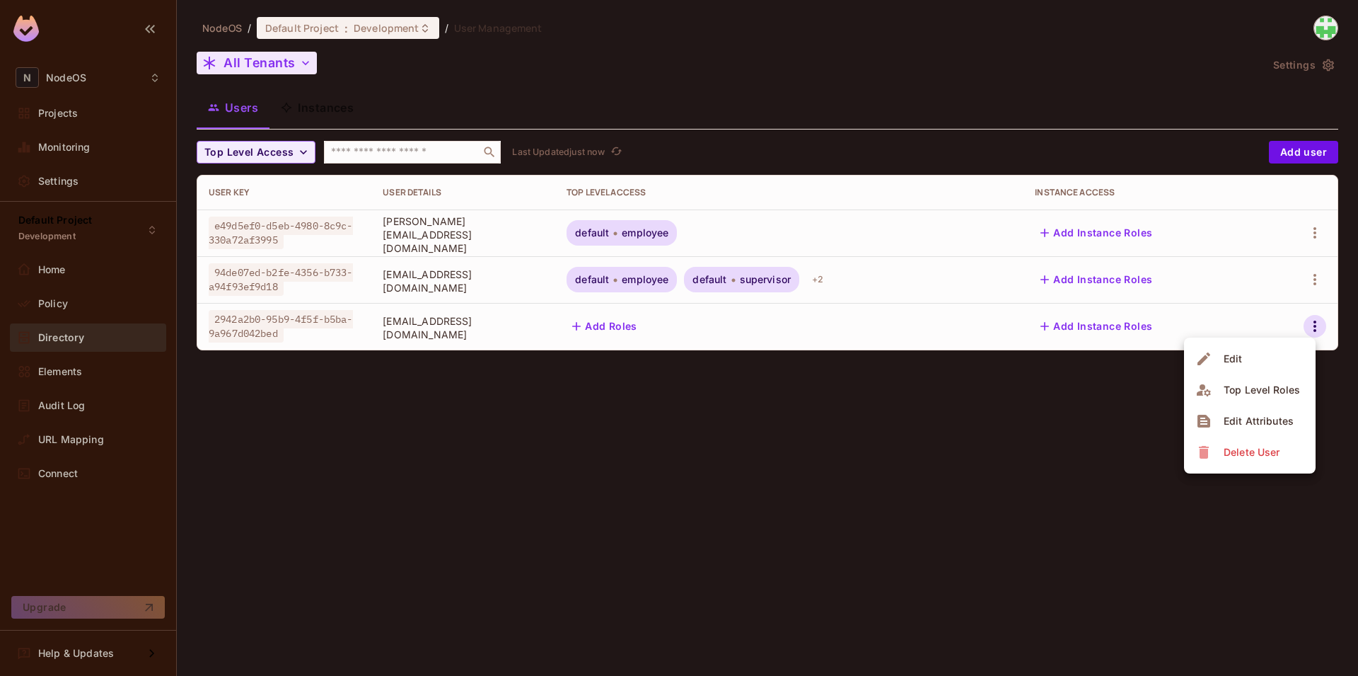
click at [848, 442] on div at bounding box center [679, 338] width 1358 height 676
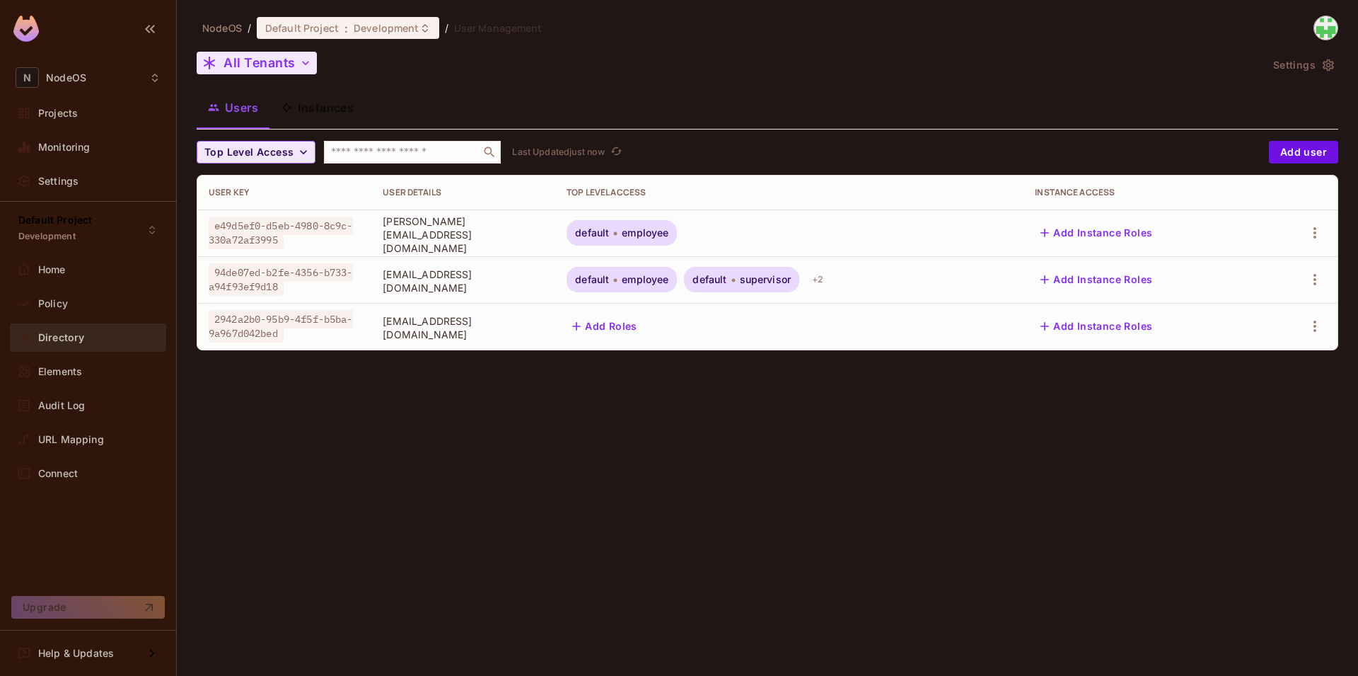
click at [274, 149] on span "Top Level Access" at bounding box center [248, 153] width 89 height 18
click at [289, 150] on div at bounding box center [679, 338] width 1358 height 676
click at [296, 79] on div "NodeOS / Default Project : Development / User Management All Tenants Settings U…" at bounding box center [768, 189] width 1142 height 346
click at [300, 69] on icon "button" at bounding box center [306, 63] width 14 height 14
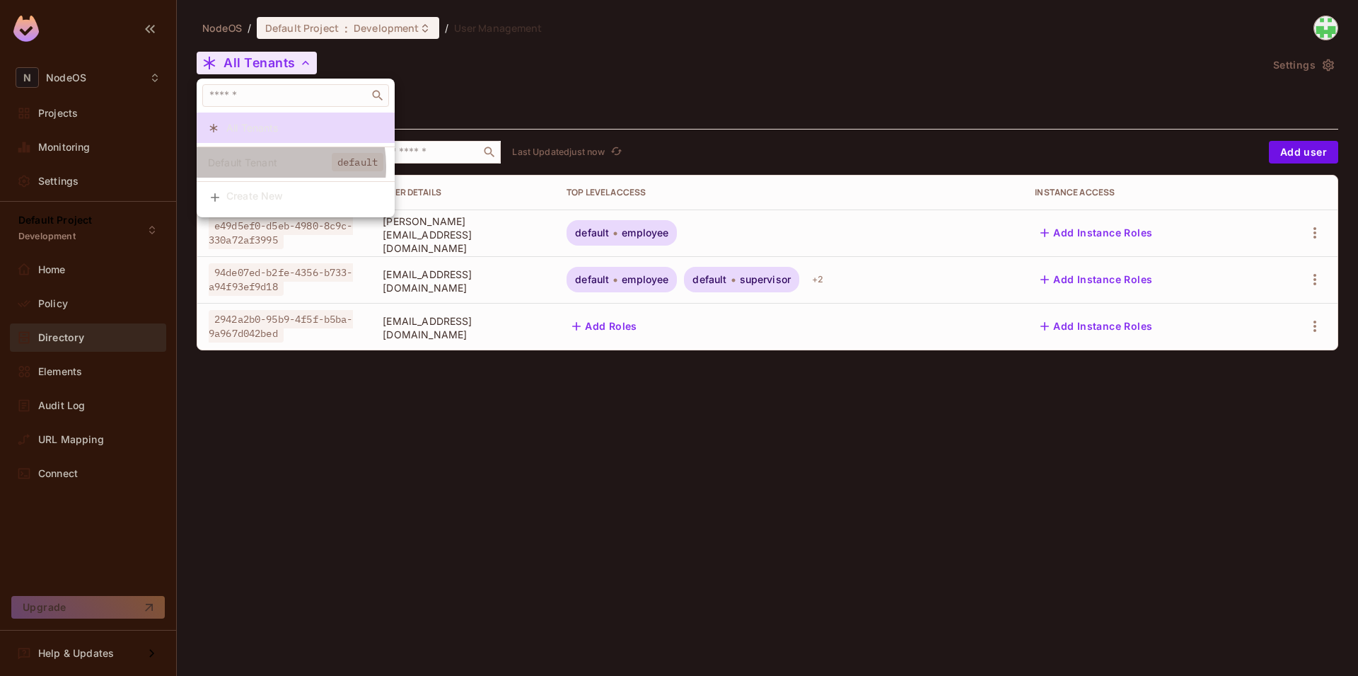
click at [260, 166] on span "Default Tenant" at bounding box center [270, 162] width 124 height 13
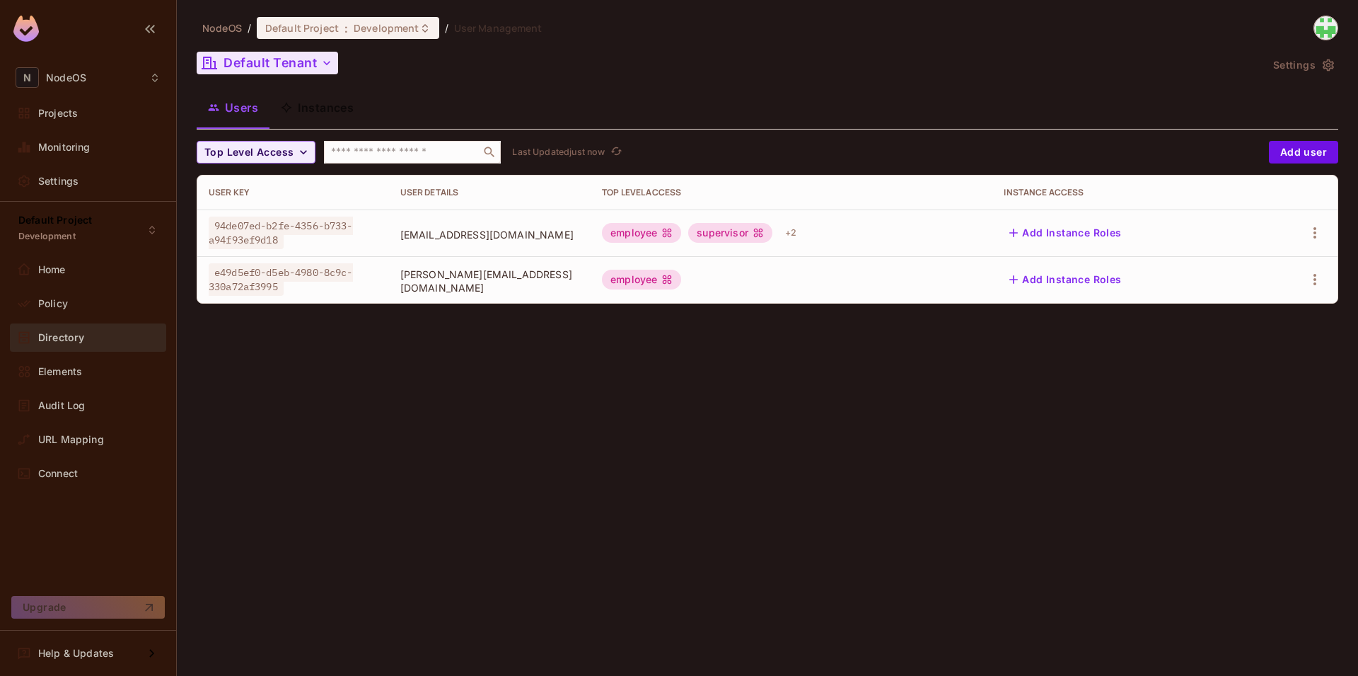
click at [872, 416] on div "NodeOS / Default Project : Development / User Management Default Tenant Setting…" at bounding box center [767, 338] width 1181 height 676
click at [296, 111] on button "Instances" at bounding box center [318, 107] width 96 height 35
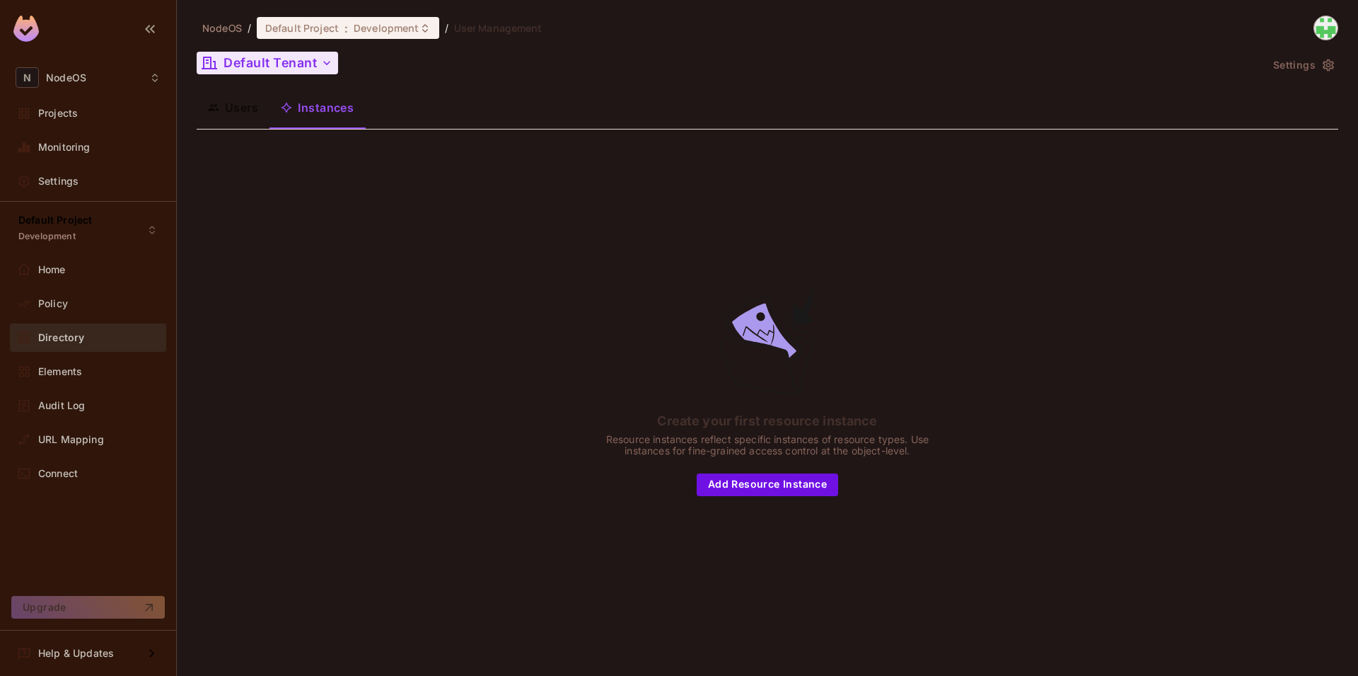
click at [222, 107] on button "Users" at bounding box center [233, 107] width 73 height 35
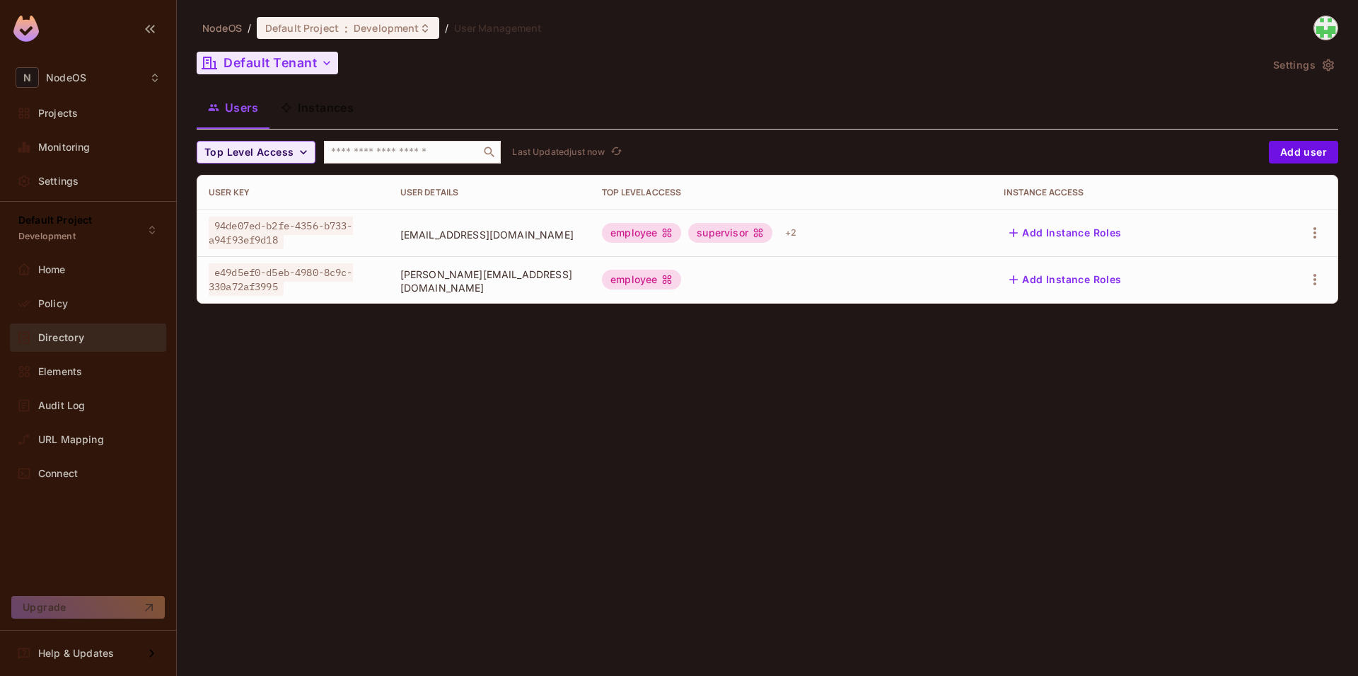
click at [316, 69] on button "Default Tenant" at bounding box center [267, 63] width 141 height 23
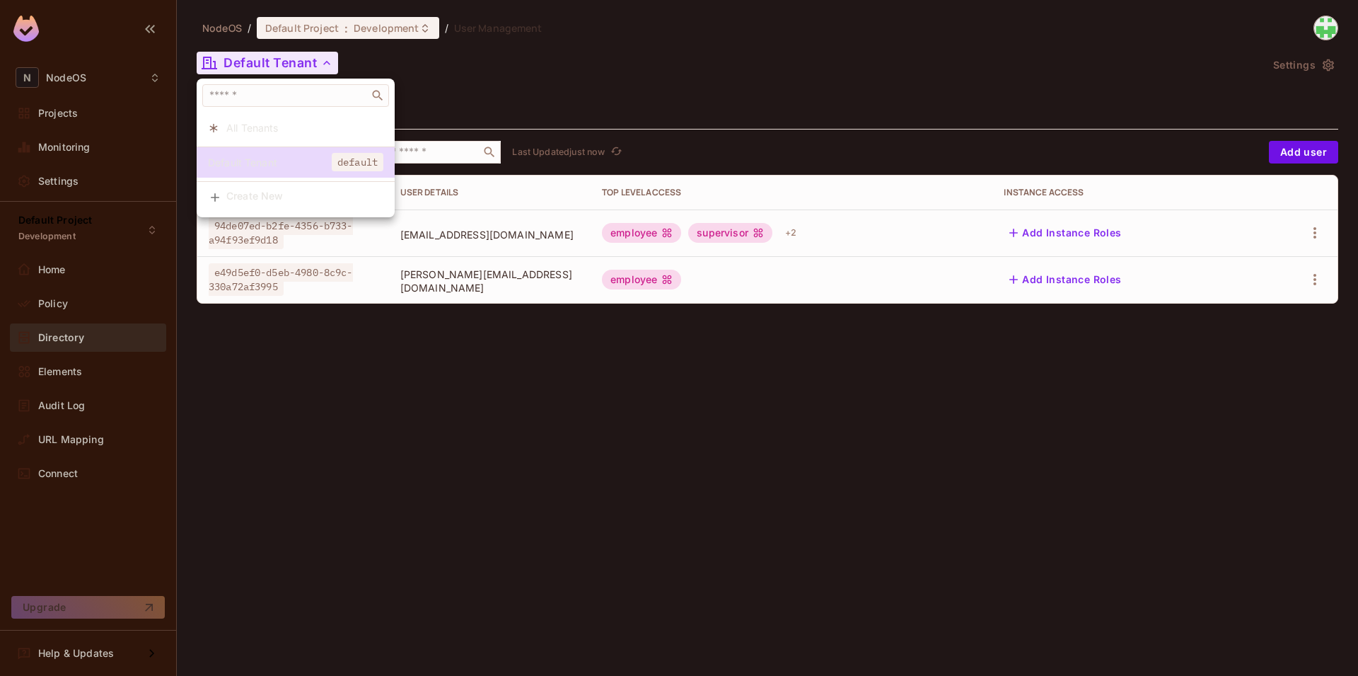
click at [316, 67] on div at bounding box center [679, 338] width 1358 height 676
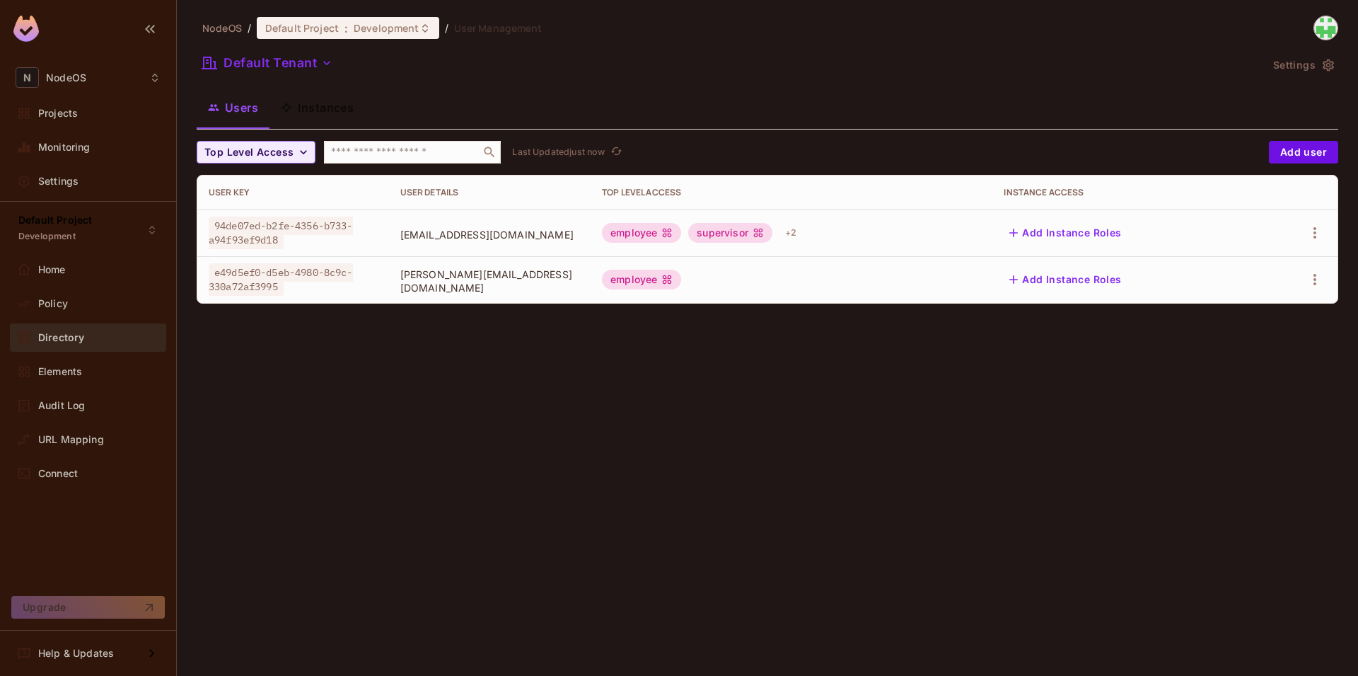
click at [526, 83] on div "NodeOS / Default Project : Development / User Management Default Tenant Setting…" at bounding box center [768, 165] width 1142 height 299
click at [260, 79] on div "NodeOS / Default Project : Development / User Management Default Tenant Setting…" at bounding box center [768, 165] width 1142 height 299
click at [265, 70] on button "Default Tenant" at bounding box center [267, 63] width 141 height 23
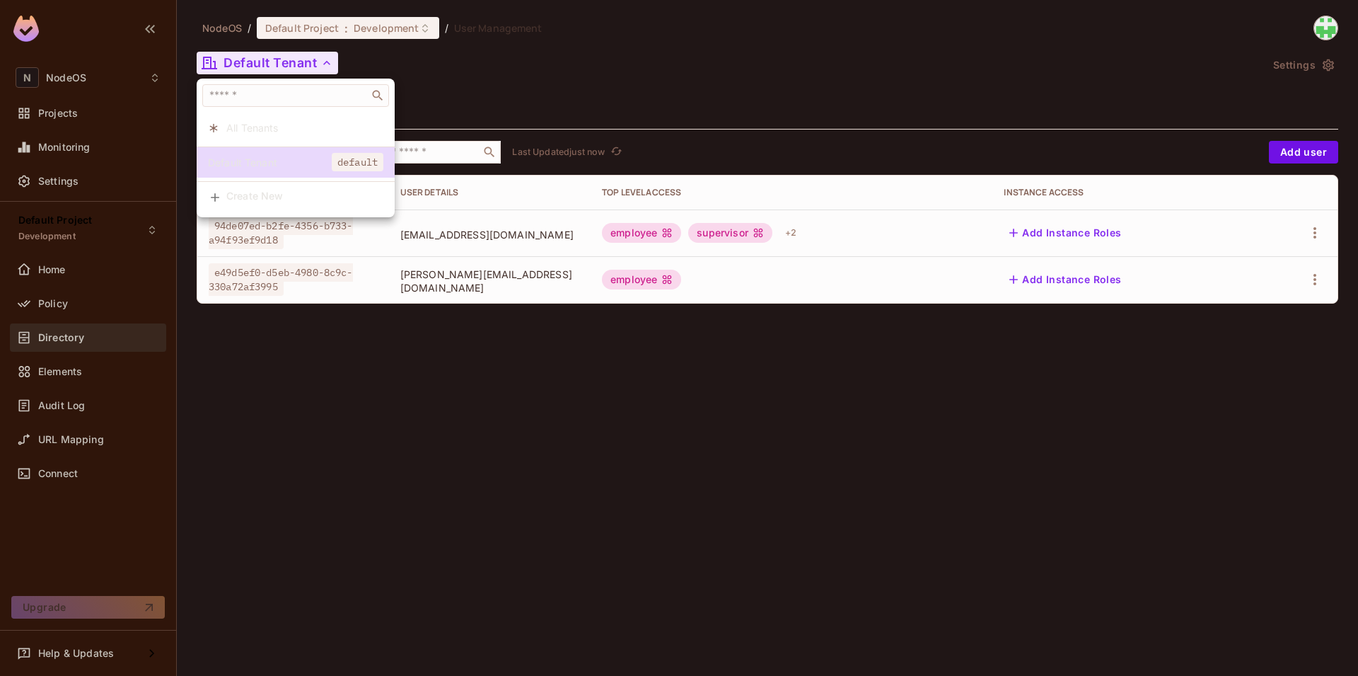
click at [281, 202] on span "Create New" at bounding box center [304, 195] width 157 height 11
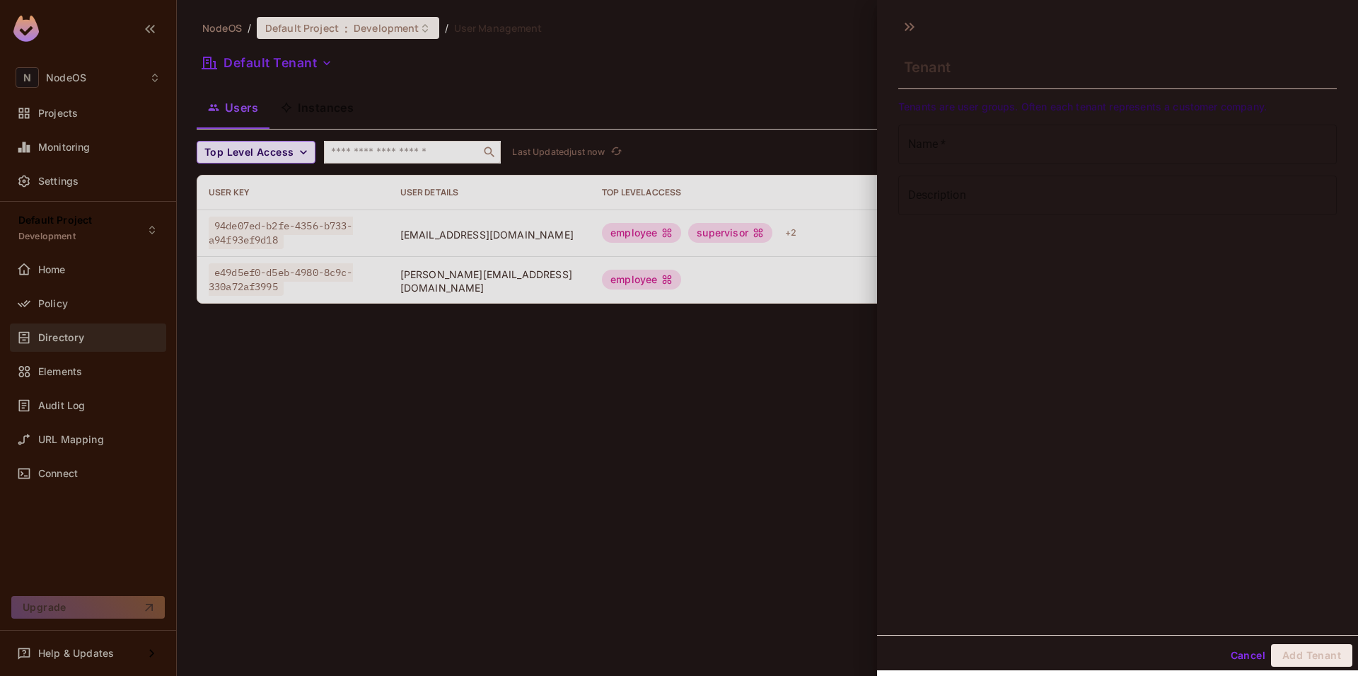
click at [980, 151] on input "Name   *" at bounding box center [1117, 145] width 439 height 40
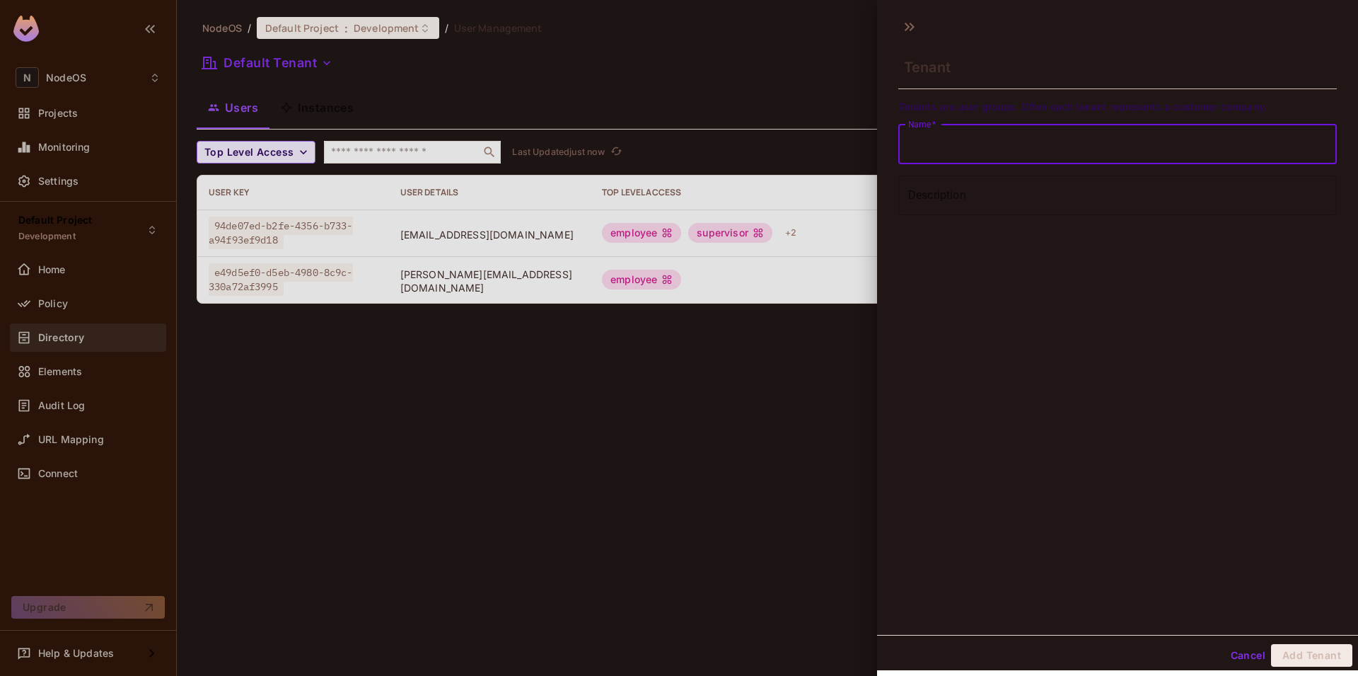
click at [938, 195] on input "Description" at bounding box center [1117, 195] width 439 height 40
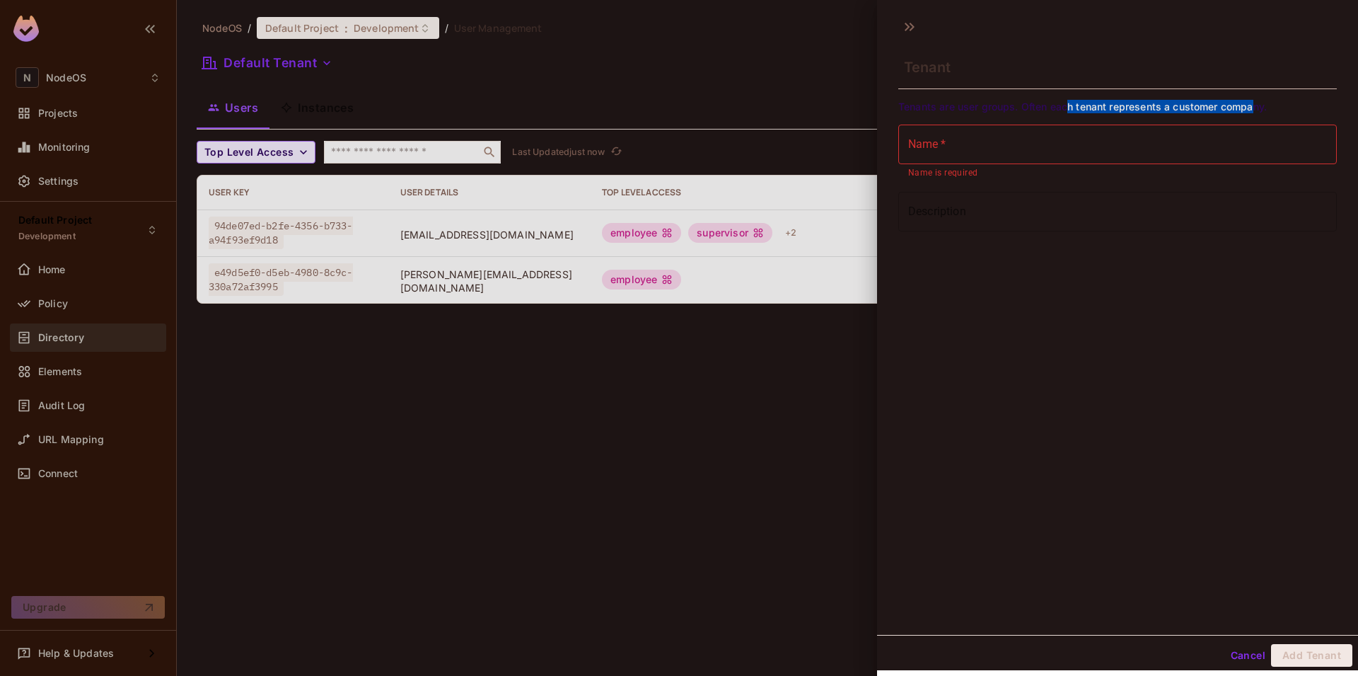
drag, startPoint x: 1067, startPoint y: 111, endPoint x: 1252, endPoint y: 107, distance: 185.4
click at [1252, 107] on span "Tenants are user groups. Often each tenant represents a customer company." at bounding box center [1117, 106] width 439 height 13
click at [1259, 105] on span "Tenants are user groups. Often each tenant represents a customer company." at bounding box center [1117, 106] width 439 height 13
drag, startPoint x: 1280, startPoint y: 105, endPoint x: 893, endPoint y: 110, distance: 387.7
click at [893, 110] on div "Tenants are user groups. Often each tenant represents a customer company. Name …" at bounding box center [1117, 162] width 481 height 137
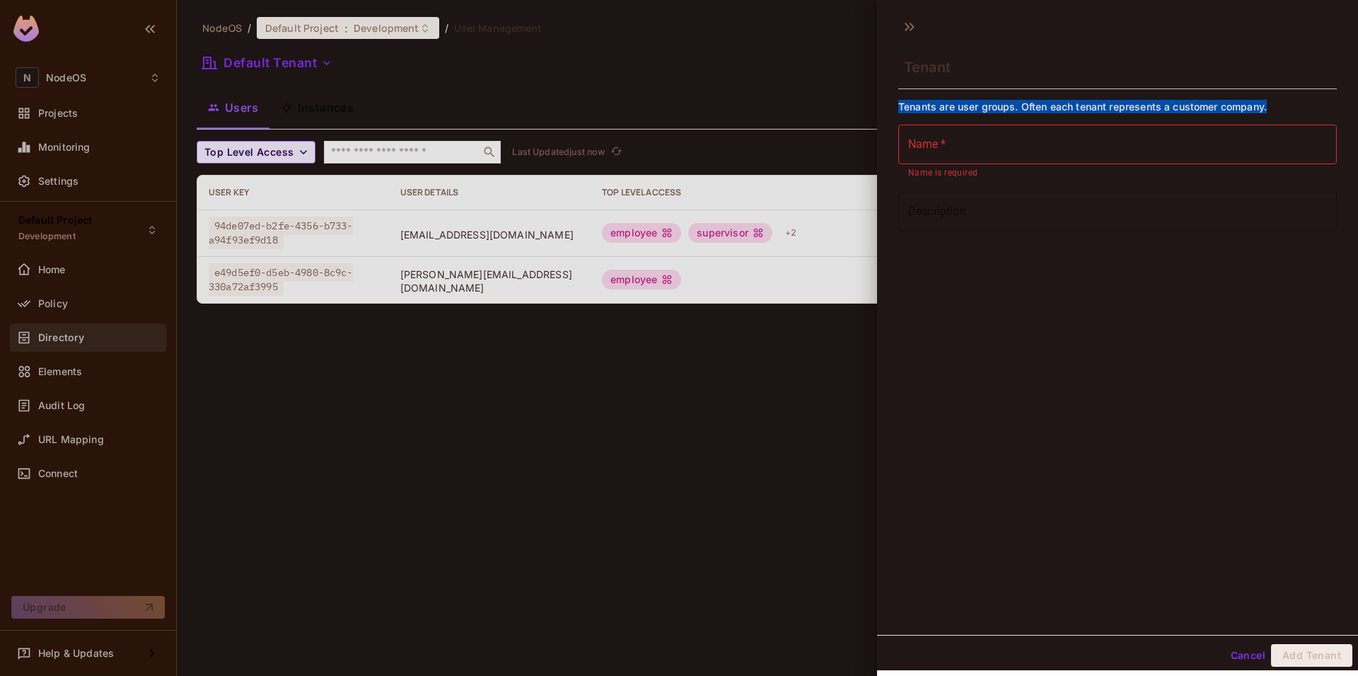
click at [906, 104] on span "Tenants are user groups. Often each tenant represents a customer company." at bounding box center [1117, 106] width 439 height 13
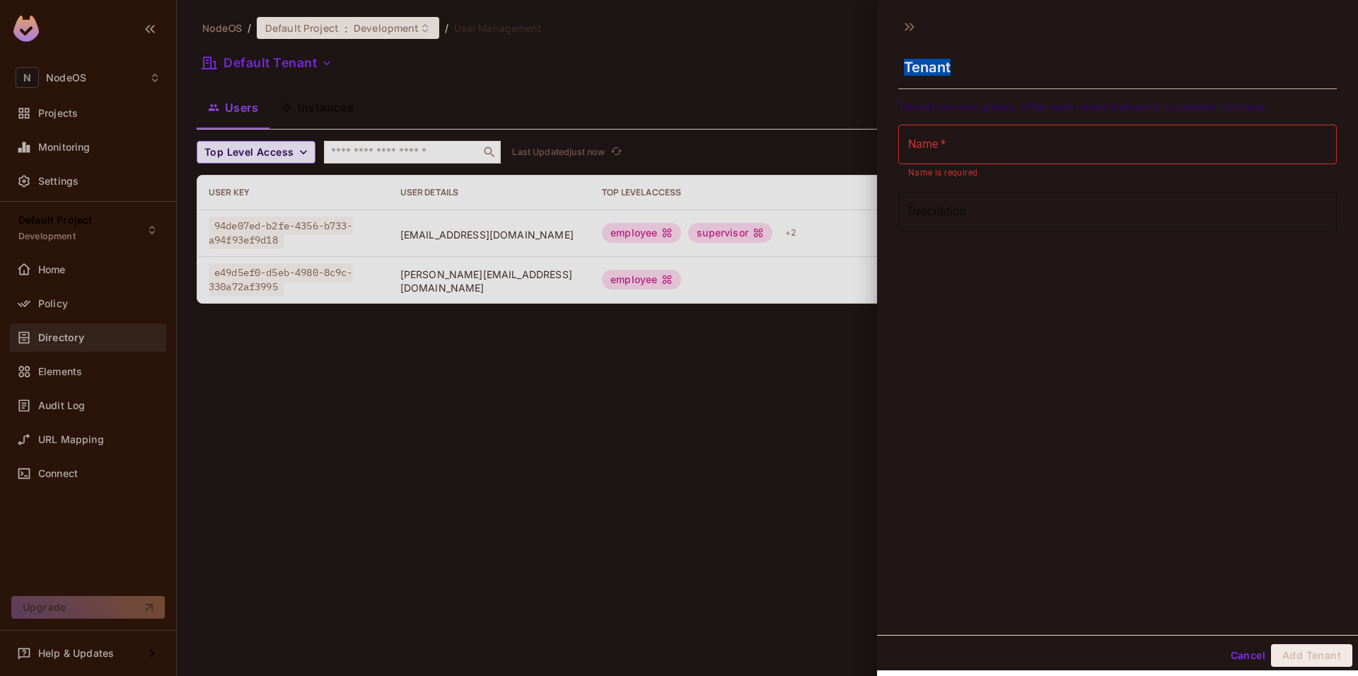
drag, startPoint x: 1019, startPoint y: 66, endPoint x: 896, endPoint y: 64, distance: 122.4
click at [896, 64] on div "Tenant" at bounding box center [1117, 55] width 481 height 79
click at [898, 63] on div "Tenant" at bounding box center [1117, 66] width 439 height 46
click at [905, 41] on div "Tenant" at bounding box center [1117, 55] width 481 height 79
click at [1073, 433] on div "Tenant Tenants are user groups. Often each tenant represents a customer company…" at bounding box center [1117, 322] width 481 height 625
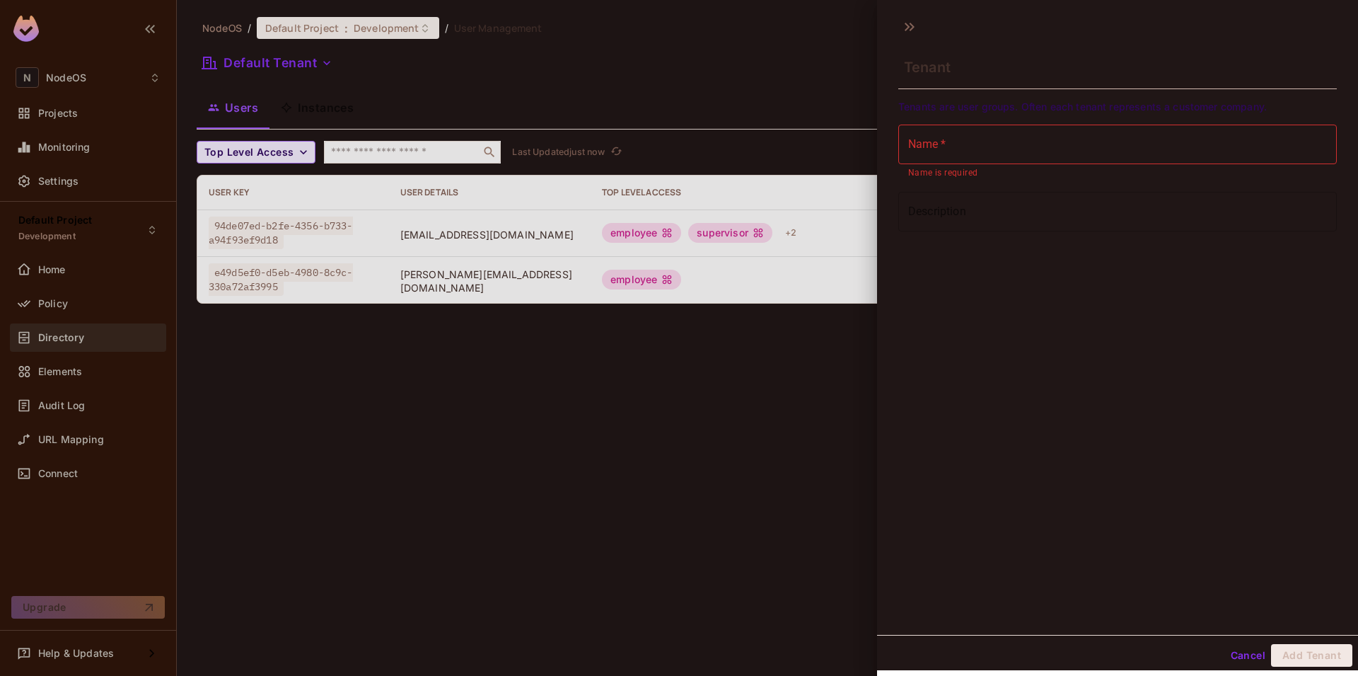
click at [1246, 663] on button "Cancel" at bounding box center [1248, 655] width 46 height 23
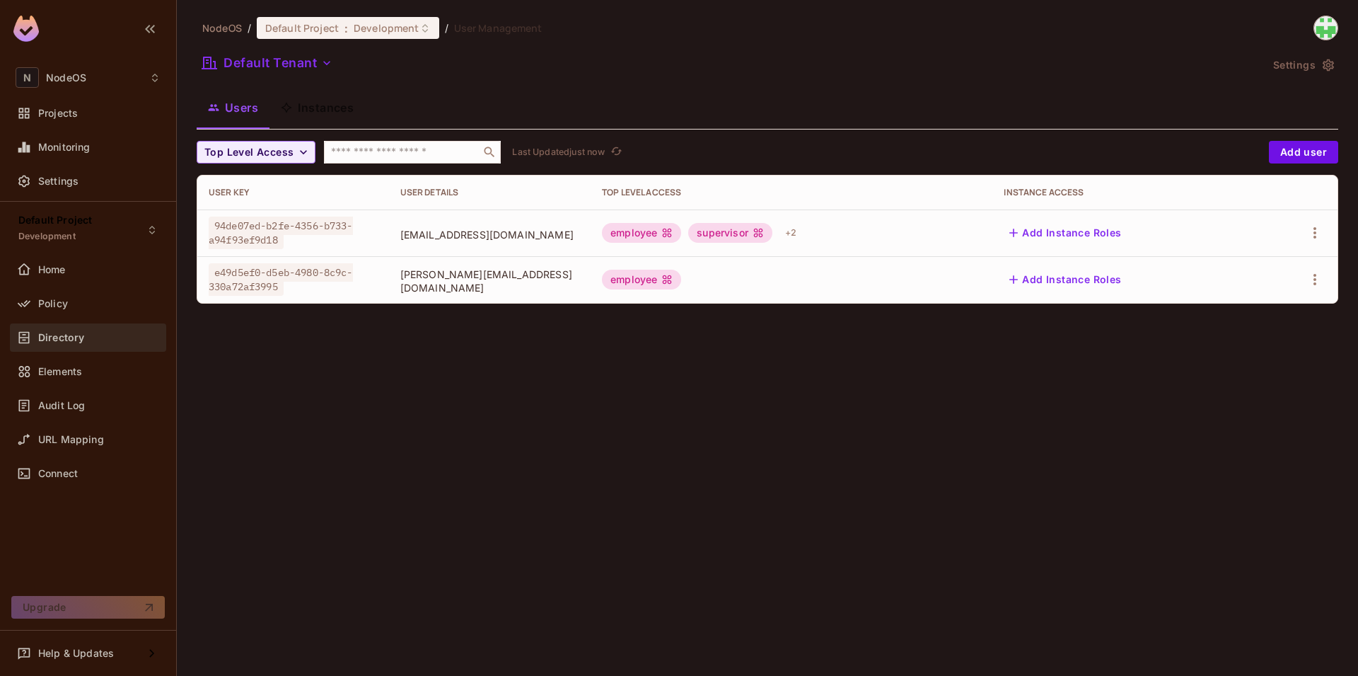
click at [1021, 512] on div "NodeOS / Default Project : Development / User Management Default Tenant Setting…" at bounding box center [767, 338] width 1181 height 676
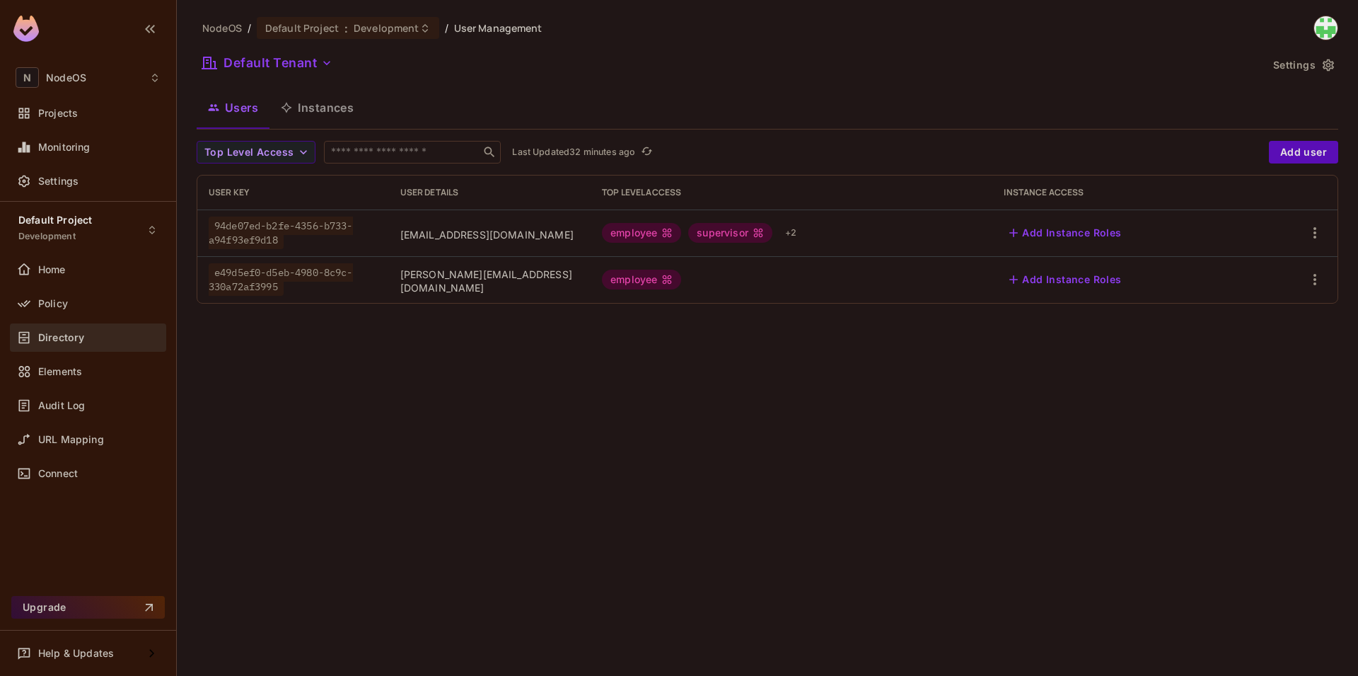
click at [1329, 21] on img at bounding box center [1325, 27] width 23 height 23
click at [896, 70] on div at bounding box center [679, 338] width 1358 height 676
click at [1319, 26] on img at bounding box center [1325, 27] width 23 height 23
drag, startPoint x: 1104, startPoint y: 66, endPoint x: 1058, endPoint y: 52, distance: 47.2
click at [1104, 65] on div at bounding box center [679, 338] width 1358 height 676
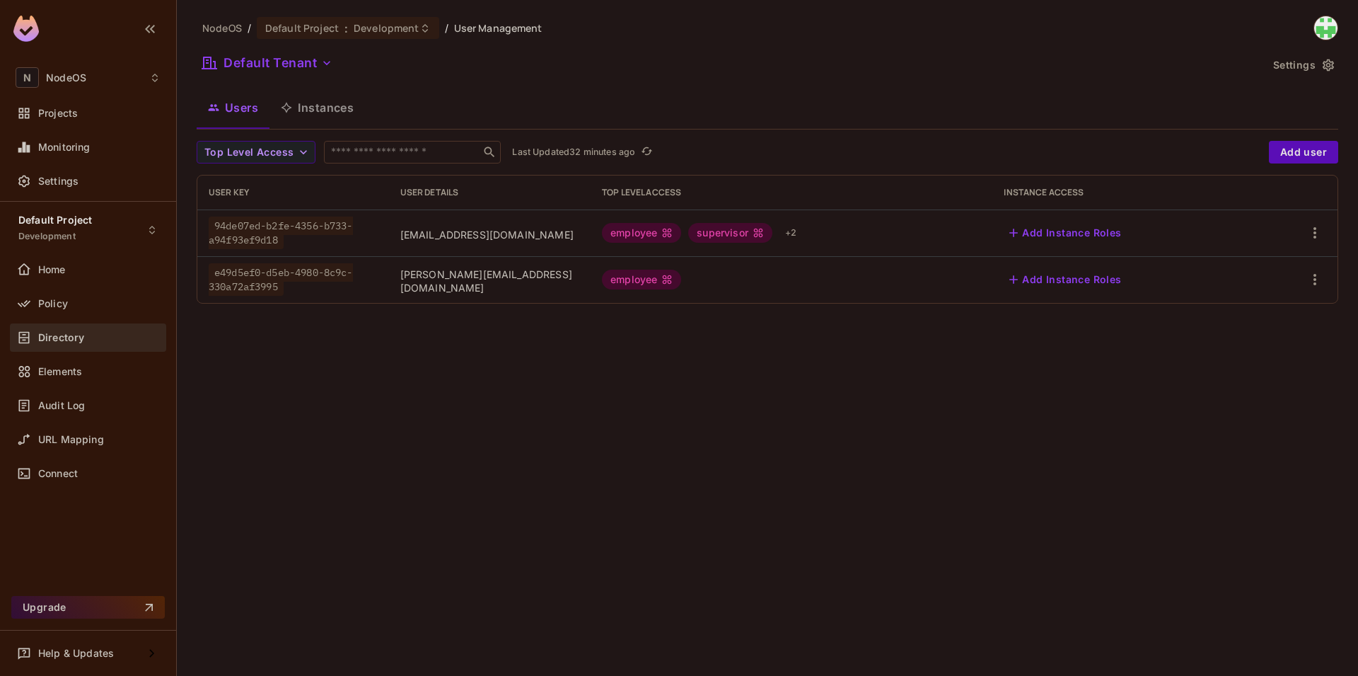
click at [1331, 18] on img at bounding box center [1325, 27] width 23 height 23
click at [1278, 132] on li "Log out" at bounding box center [1287, 140] width 191 height 23
